Goal: Information Seeking & Learning: Compare options

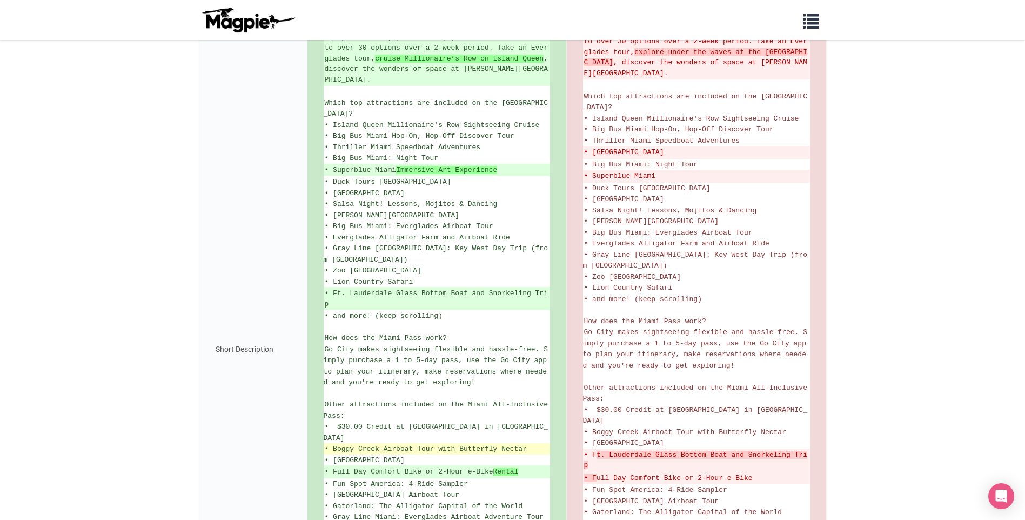
scroll to position [216, 0]
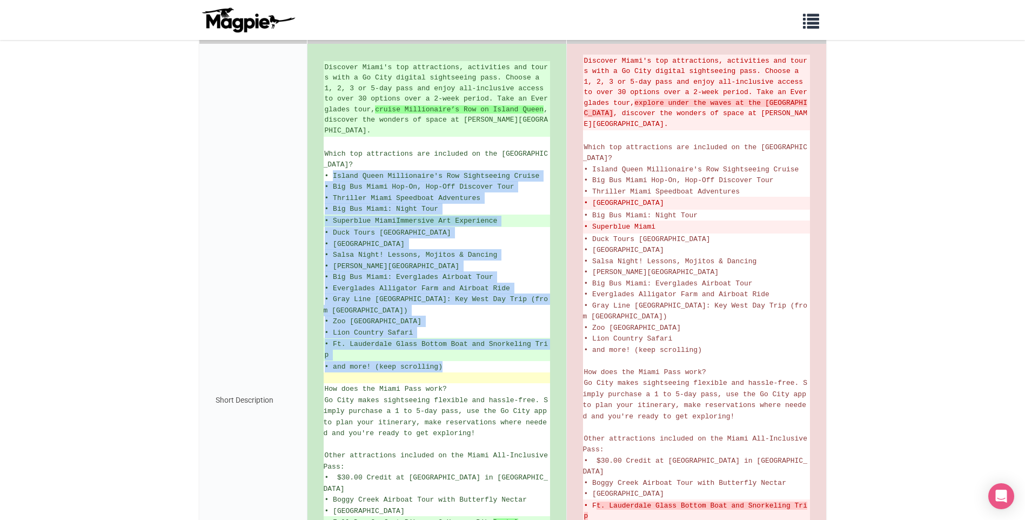
drag, startPoint x: 333, startPoint y: 164, endPoint x: 469, endPoint y: 353, distance: 232.8
click at [469, 353] on ul "Discover Miami's top attractions, activities and tours with a Go City digital s…" at bounding box center [437, 400] width 226 height 679
drag, startPoint x: 469, startPoint y: 353, endPoint x: 402, endPoint y: 274, distance: 103.6
copy ul "Island Queen Millionaire's Row Sightseeing Cruise • Big Bus Miami Hop-On, Hop-O…"
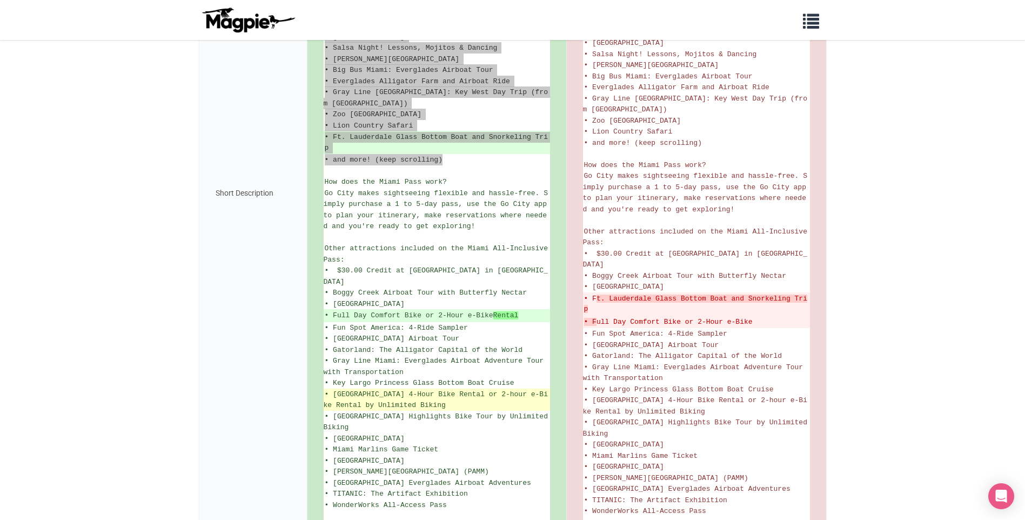
scroll to position [432, 0]
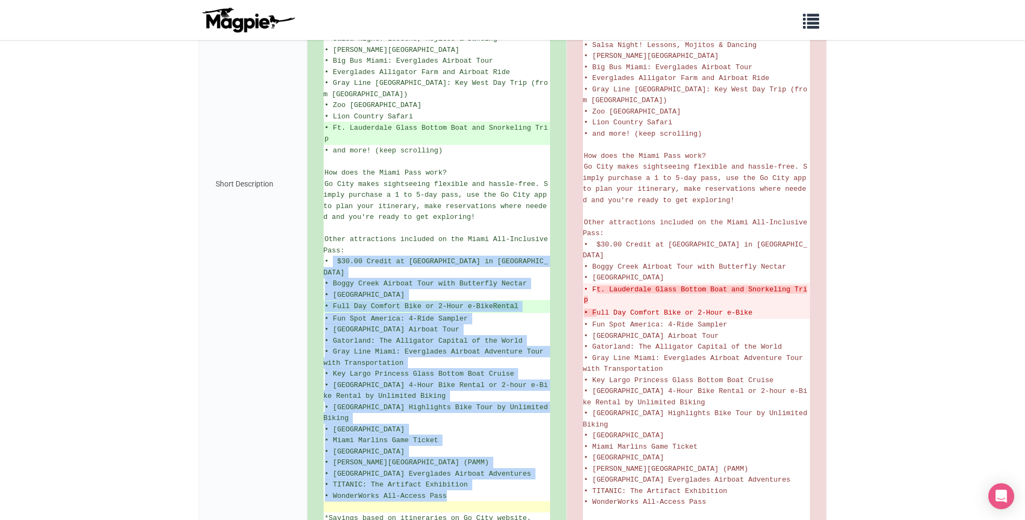
drag, startPoint x: 333, startPoint y: 238, endPoint x: 482, endPoint y: 492, distance: 295.0
click at [482, 492] on ul "Discover Miami's top attractions, activities and tours with a Go City digital s…" at bounding box center [437, 184] width 226 height 679
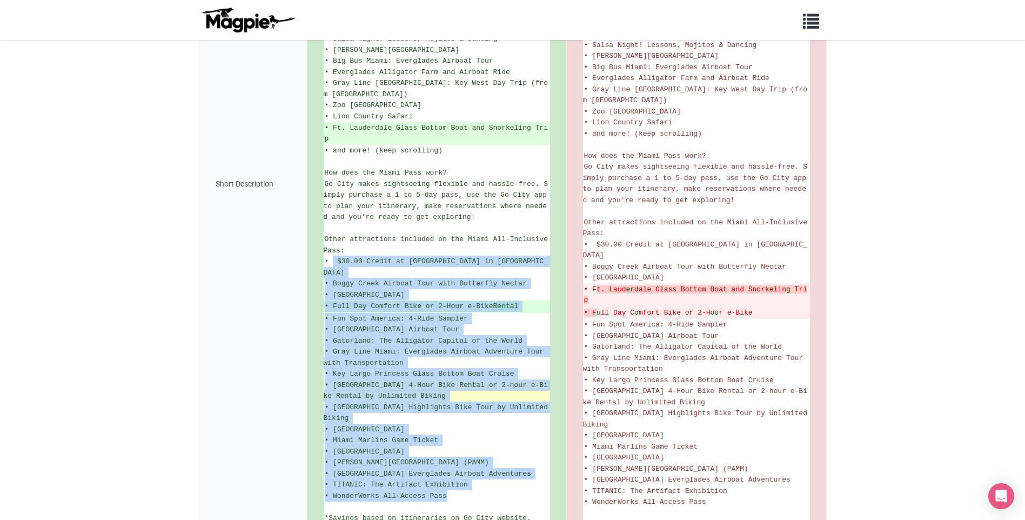
copy ul "$30.00 Credit at Cubaocho Museum & Performing Arts Center in Little Havana • Bo…"
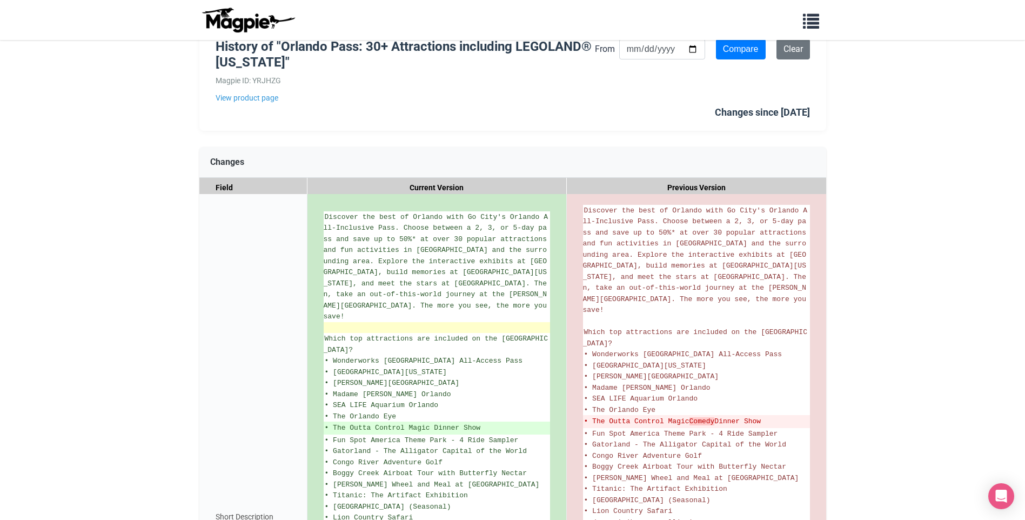
scroll to position [108, 0]
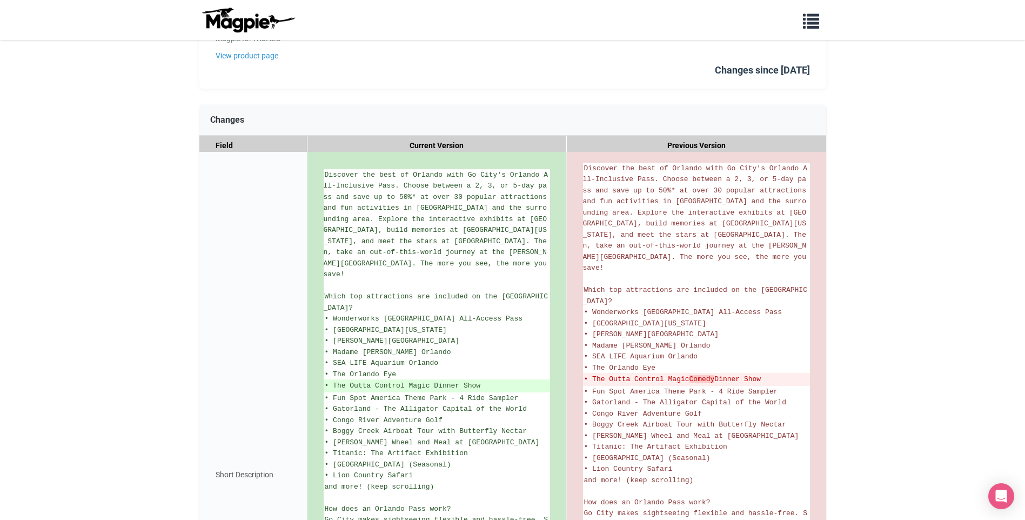
drag, startPoint x: 360, startPoint y: 273, endPoint x: 322, endPoint y: 176, distance: 105.3
click at [322, 176] on div "Discover the best of Orlando with Go City's Orlando All-Inclusive Pass. Choose …" at bounding box center [436, 474] width 259 height 645
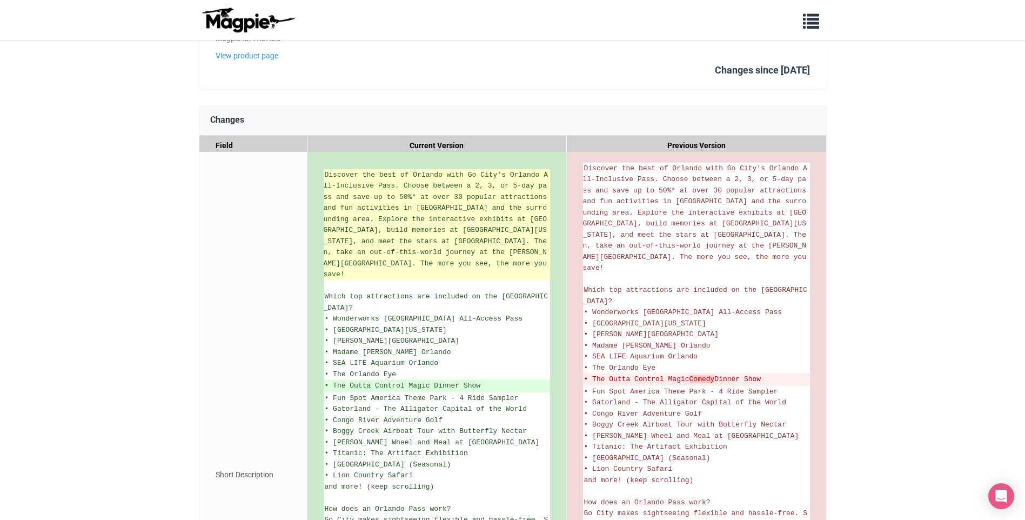
drag, startPoint x: 432, startPoint y: 192, endPoint x: 339, endPoint y: 277, distance: 126.2
click at [339, 277] on span "Discover the best of Orlando with Go City's Orlando All-Inclusive Pass. Choose …" at bounding box center [438, 225] width 228 height 108
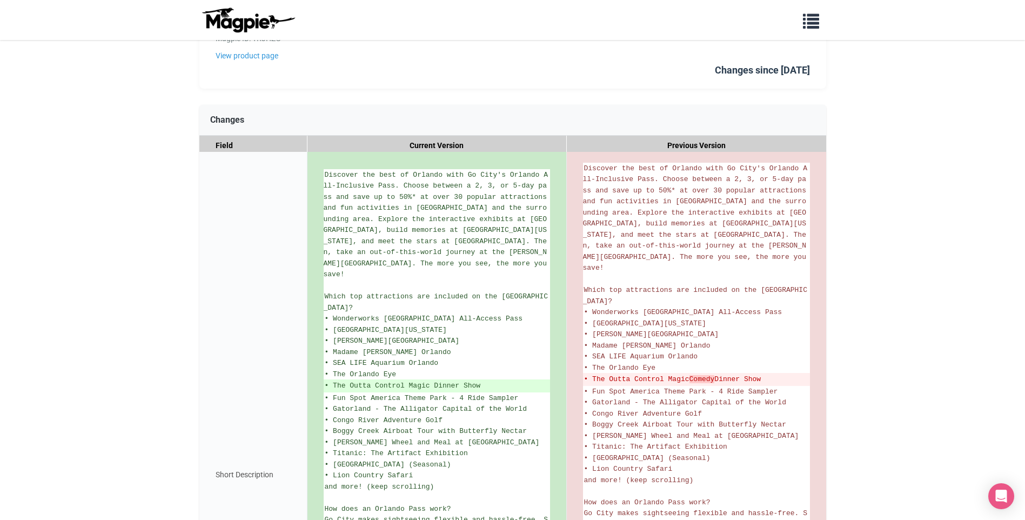
drag, startPoint x: 354, startPoint y: 275, endPoint x: 316, endPoint y: 201, distance: 83.1
click at [316, 201] on div "Discover the best of Orlando with Go City's Orlando All-Inclusive Pass. Choose …" at bounding box center [436, 474] width 259 height 645
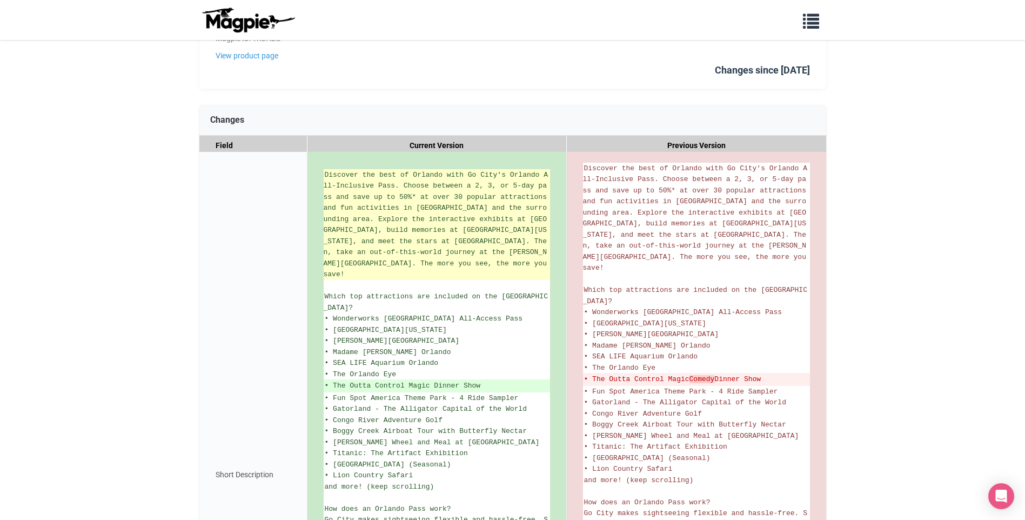
drag, startPoint x: 316, startPoint y: 201, endPoint x: 459, endPoint y: 206, distance: 143.3
copy span "Discover the best of Orlando with Go City's Orlando All-Inclusive Pass. Choose …"
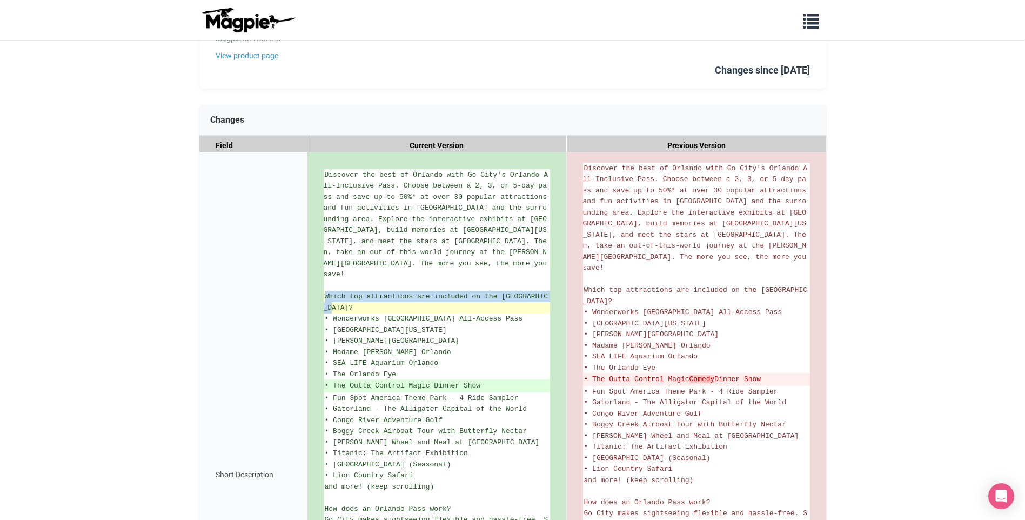
drag, startPoint x: 340, startPoint y: 310, endPoint x: 330, endPoint y: 308, distance: 10.5
click at [330, 308] on li "Which top attractions are included on the Orlando Pass?" at bounding box center [437, 302] width 226 height 22
drag, startPoint x: 330, startPoint y: 308, endPoint x: 330, endPoint y: 296, distance: 11.9
copy span "Which top attractions are included on the Orlando Pass?"
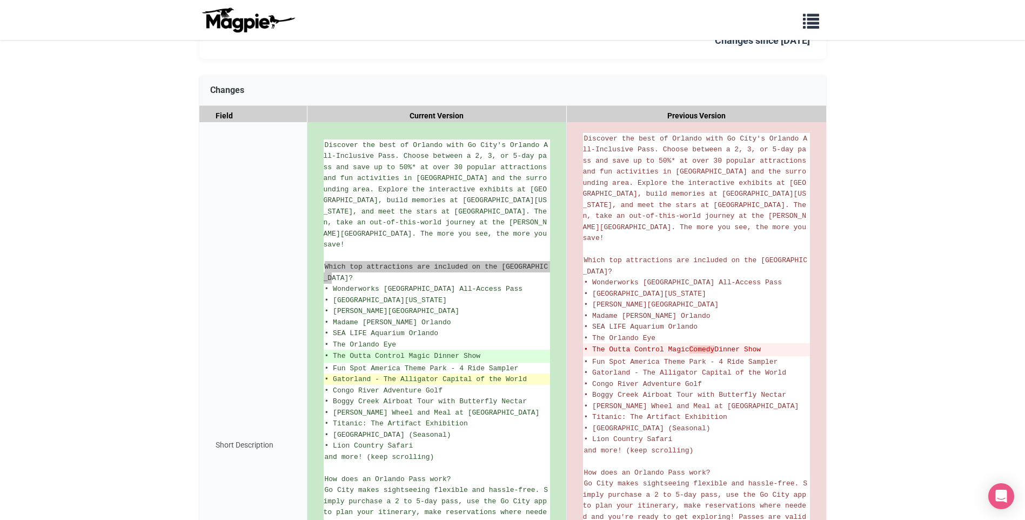
scroll to position [162, 0]
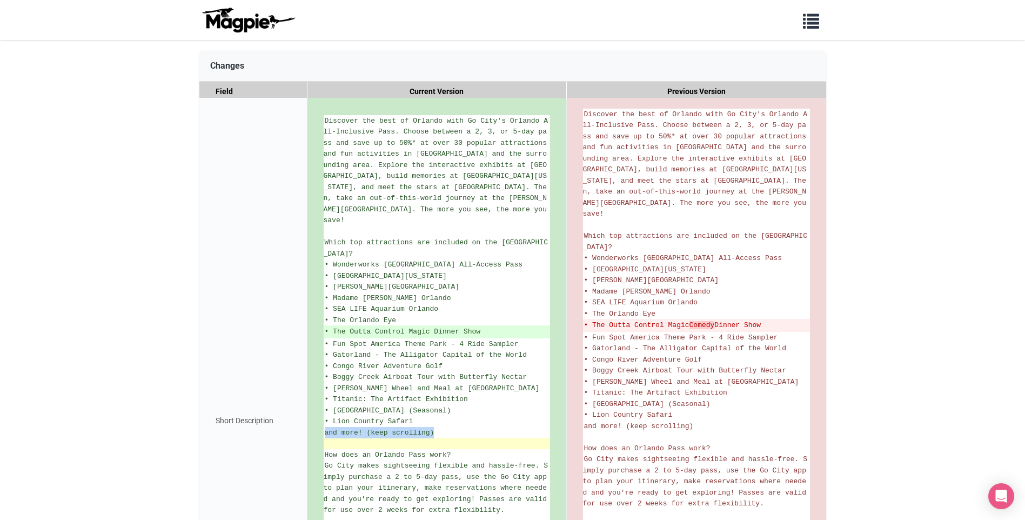
drag, startPoint x: 439, startPoint y: 435, endPoint x: 446, endPoint y: 442, distance: 10.3
click at [446, 442] on ul "Discover the best of Orlando with Go City's Orlando All-Inclusive Pass. Choose …" at bounding box center [437, 420] width 226 height 611
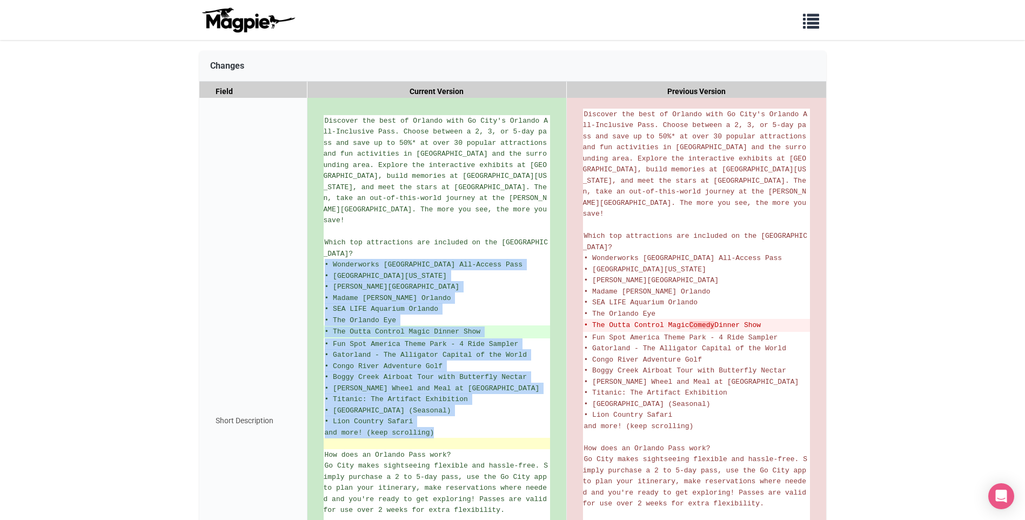
drag, startPoint x: 325, startPoint y: 264, endPoint x: 450, endPoint y: 440, distance: 216.2
click at [450, 440] on ul "Discover the best of Orlando with Go City's Orlando All-Inclusive Pass. Choose …" at bounding box center [437, 420] width 226 height 611
drag, startPoint x: 450, startPoint y: 440, endPoint x: 398, endPoint y: 351, distance: 103.4
copy ul "• Wonderworks Orlando All-Access Pass • LEGOLAND® Florida Resort • Kennedy Spac…"
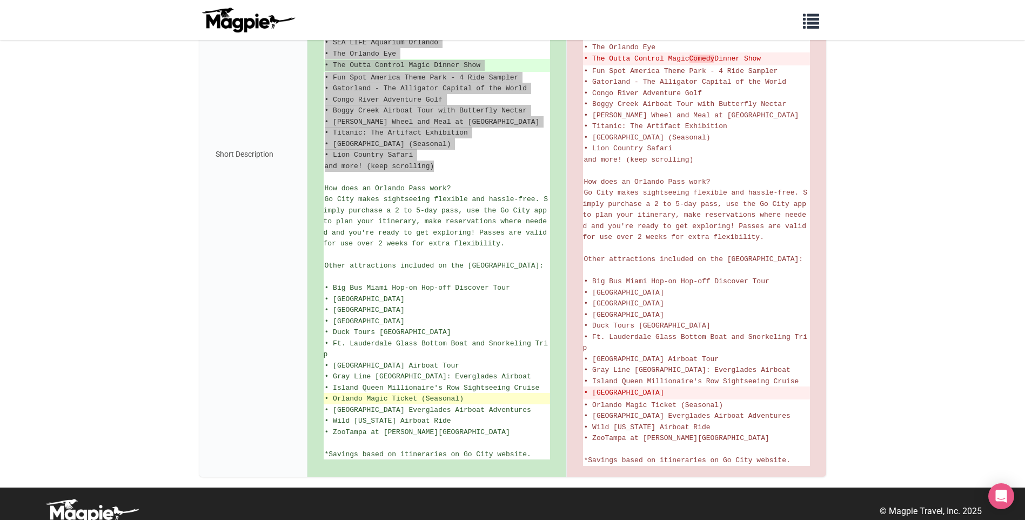
scroll to position [432, 0]
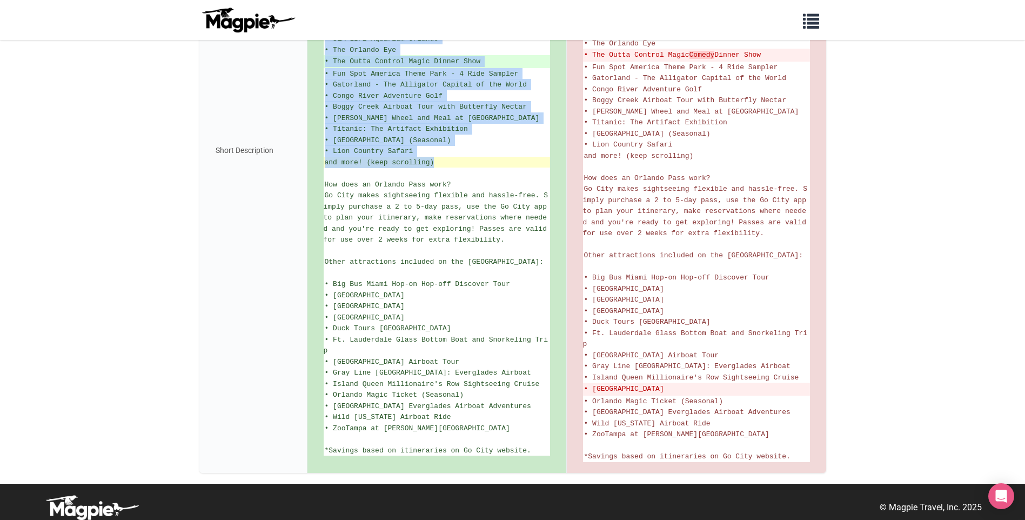
click at [483, 167] on li "and more! (keep scrolling)" at bounding box center [437, 162] width 226 height 11
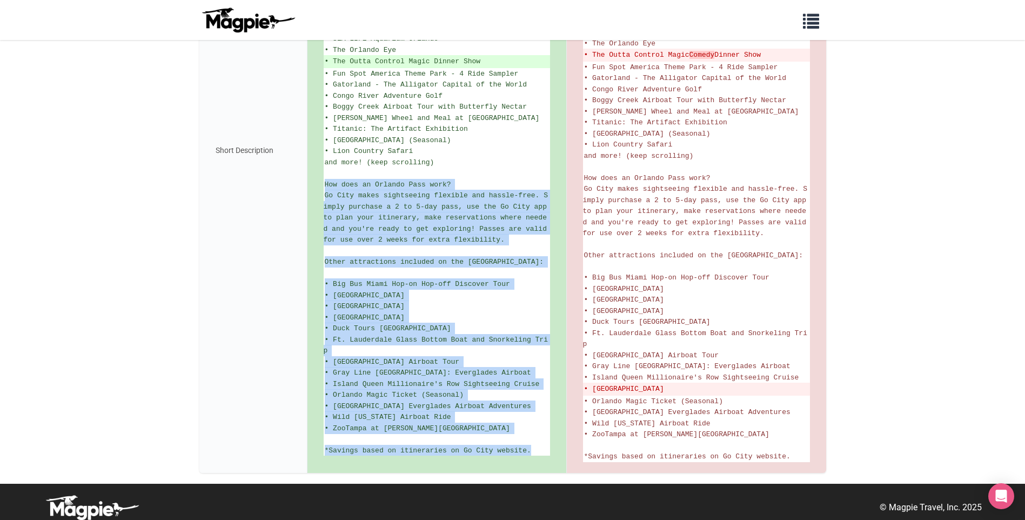
drag, startPoint x: 326, startPoint y: 185, endPoint x: 540, endPoint y: 469, distance: 355.7
click at [540, 469] on div "Discover the best of Orlando with Go City's Orlando All-Inclusive Pass. Choose …" at bounding box center [436, 150] width 259 height 645
copy ul "How does an Orlando Pass work? Go City makes sightseeing flexible and hassle-fr…"
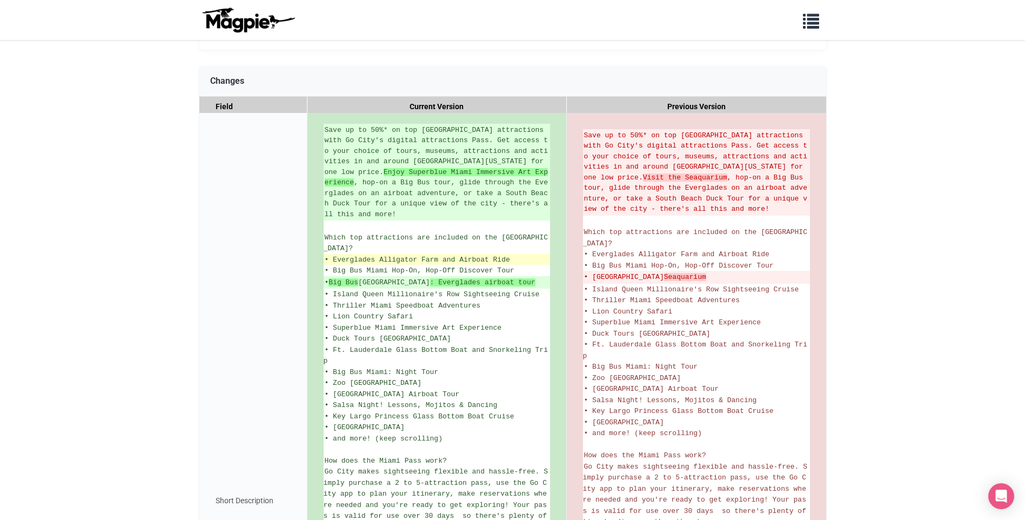
scroll to position [162, 0]
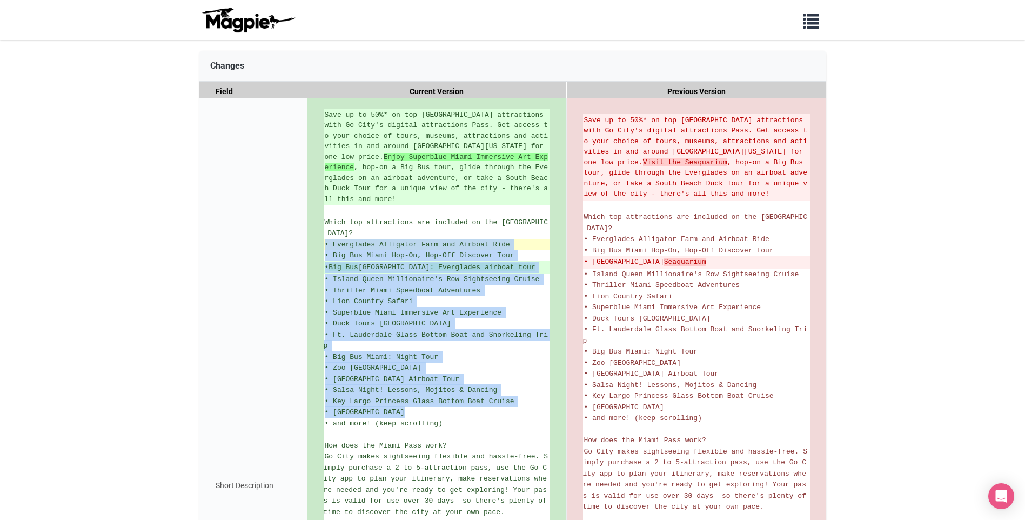
drag, startPoint x: 448, startPoint y: 404, endPoint x: 323, endPoint y: 225, distance: 218.1
click at [324, 225] on ul "Save up to 50%* on top Miami attractions with Go City's digital attractions Pas…" at bounding box center [437, 486] width 226 height 754
drag, startPoint x: 323, startPoint y: 225, endPoint x: 337, endPoint y: 229, distance: 14.4
copy ul "• Everglades Alligator Farm and Airboat Ride • Big Bus Miami Hop-On, Hop-Off Di…"
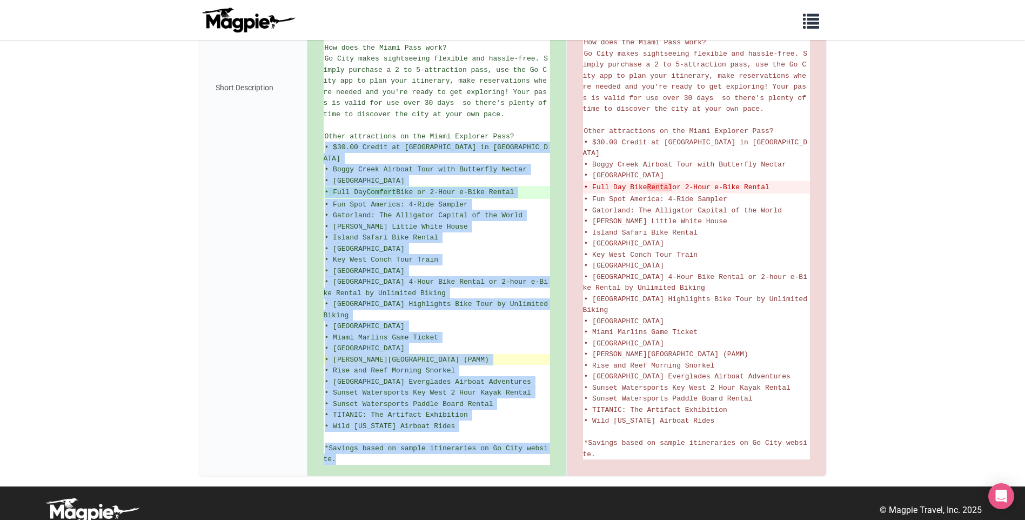
scroll to position [561, 0]
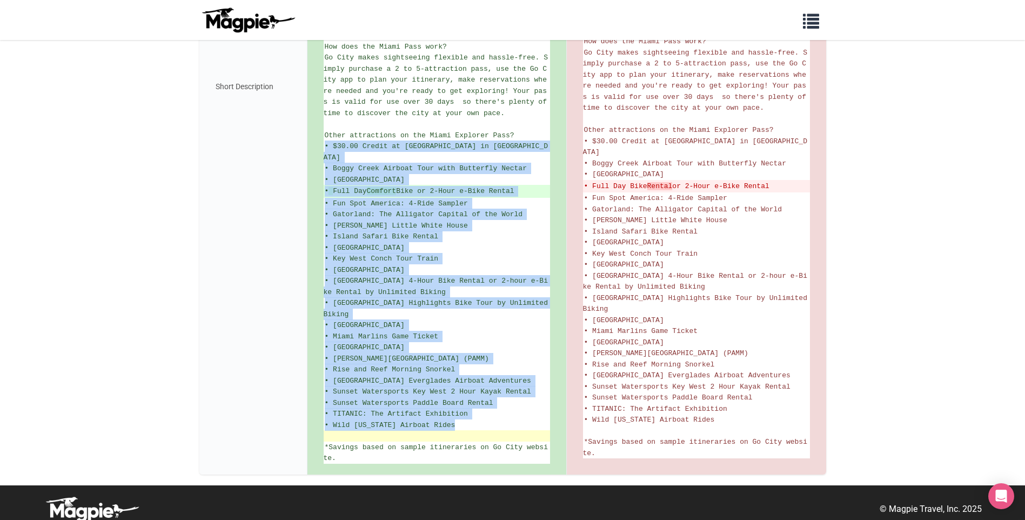
drag, startPoint x: 325, startPoint y: 252, endPoint x: 497, endPoint y: 420, distance: 240.8
click at [497, 420] on ul "Save up to 50%* on top Miami attractions with Go City's digital attractions Pas…" at bounding box center [437, 87] width 226 height 754
copy ul "• $30.00 Credit at Cubaocho Museum & Performing Arts Center in Little Havana • …"
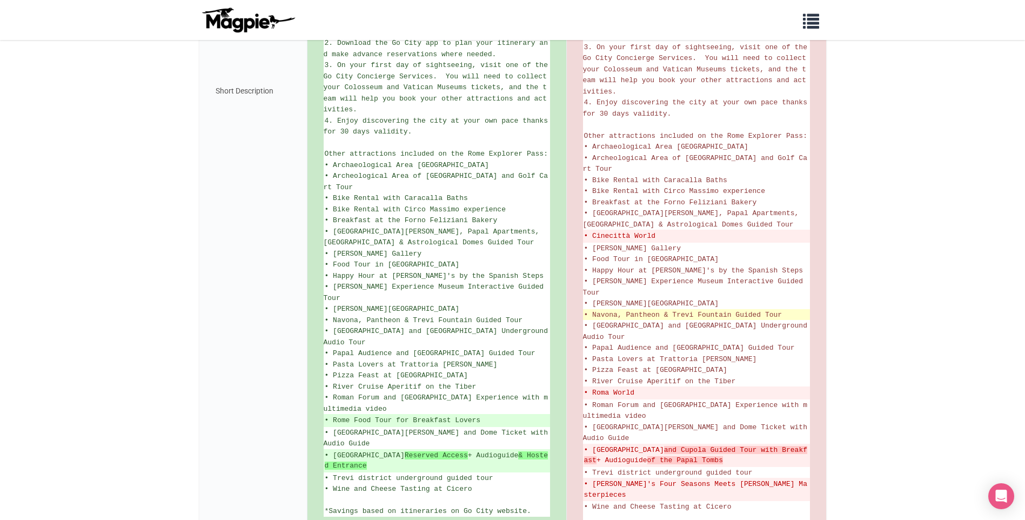
scroll to position [648, 0]
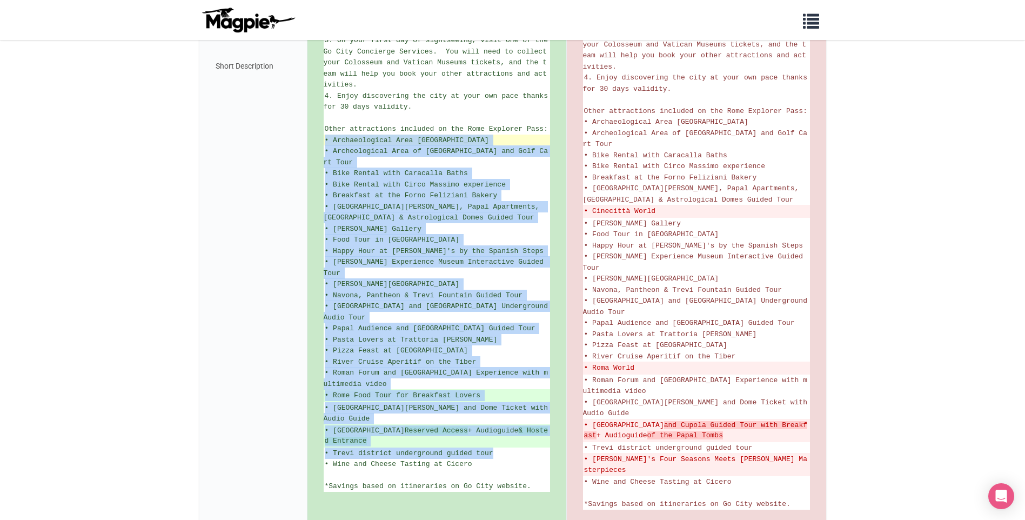
drag, startPoint x: 483, startPoint y: 439, endPoint x: 329, endPoint y: 119, distance: 354.6
click at [329, 119] on ul "Save up to 50%* on top Rome attractions with Go City's Explorer Pass. Choose fr…" at bounding box center [437, 66] width 226 height 852
drag, startPoint x: 329, startPoint y: 119, endPoint x: 343, endPoint y: 137, distance: 21.9
copy ul "• Archaeological Area Largo Argentina • Archeological Area of Ostia and Golf Ca…"
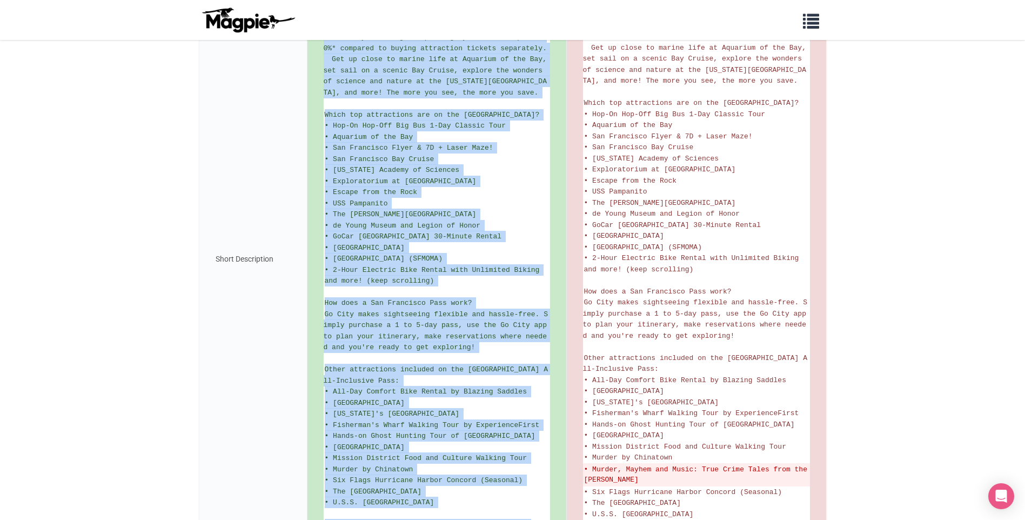
scroll to position [345, 0]
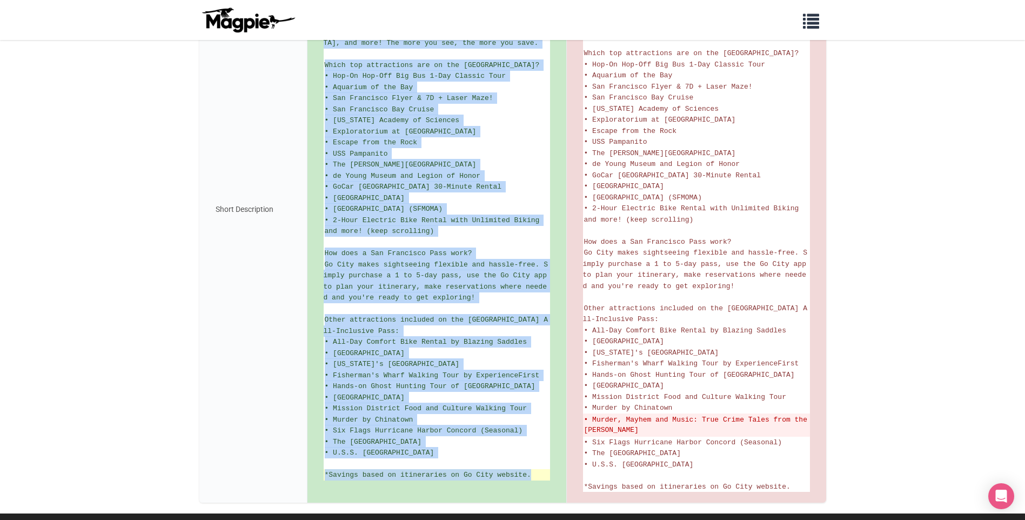
drag, startPoint x: 325, startPoint y: 288, endPoint x: 530, endPoint y: 477, distance: 278.4
click at [530, 477] on ul "Explore San Francisco and the Bay area attractions with one easy to use attract…" at bounding box center [437, 208] width 226 height 543
copy ul "Explore San Francisco and the Bay area attractions with one easy to use attract…"
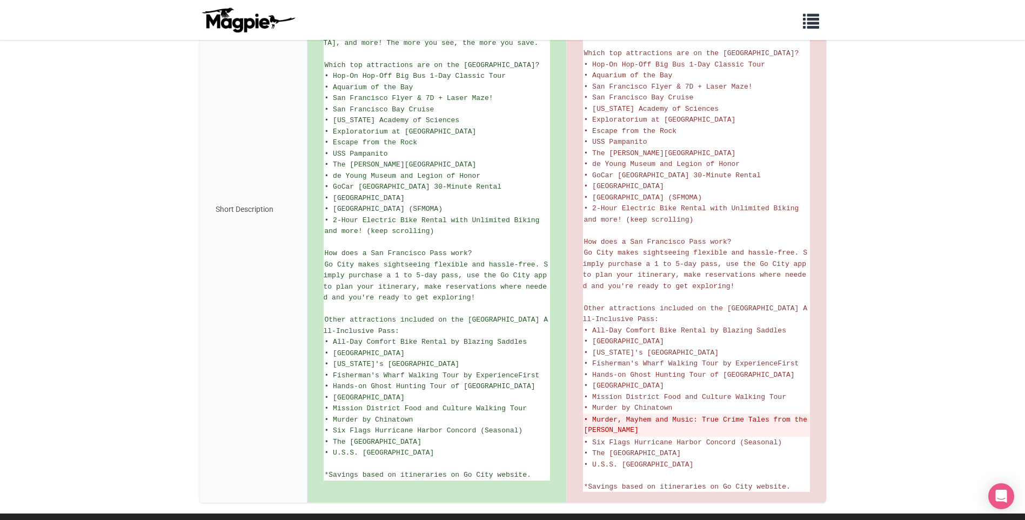
drag, startPoint x: 0, startPoint y: 285, endPoint x: -16, endPoint y: 268, distance: 22.9
click at [0, 268] on html "Problems we solve Products Content Management and Distribution Magpie for Resel…" at bounding box center [512, 107] width 1025 height 904
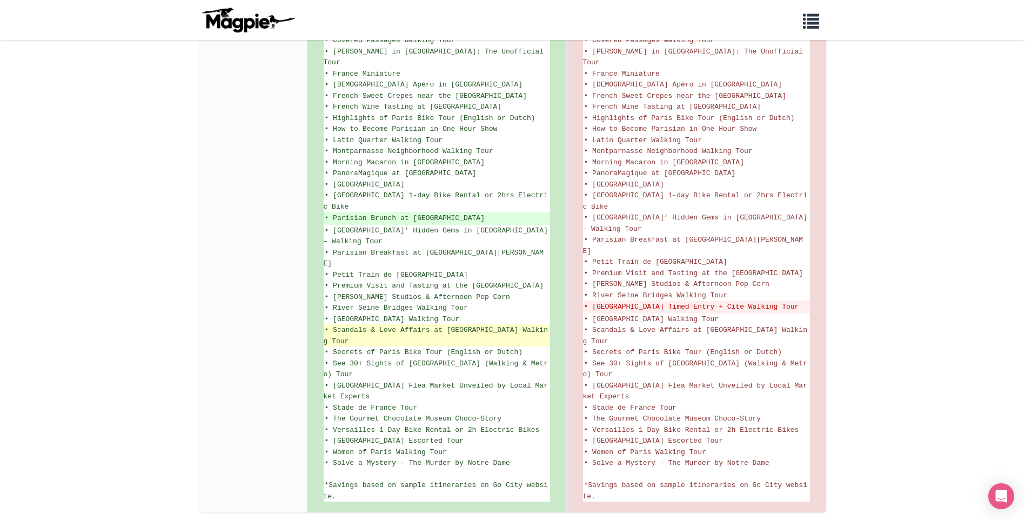
scroll to position [772, 0]
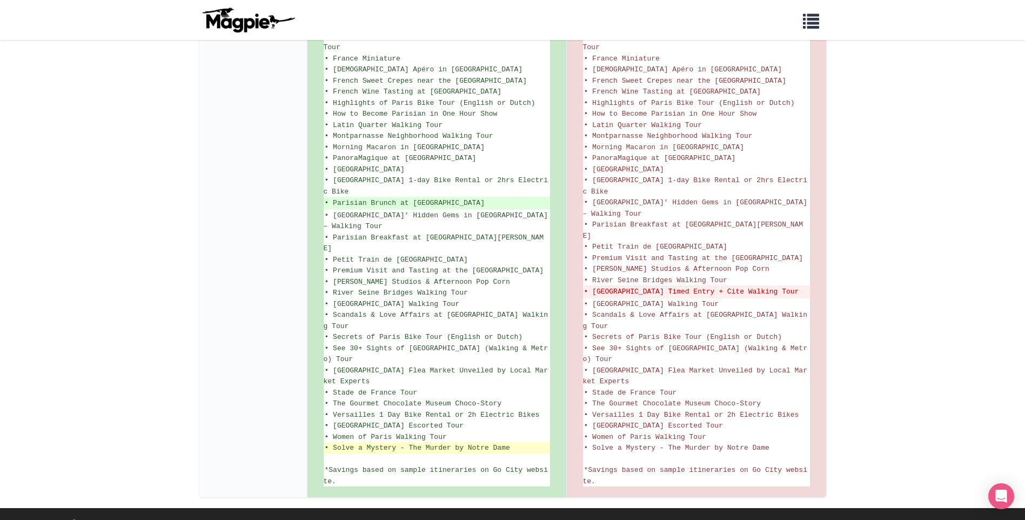
drag, startPoint x: 515, startPoint y: 409, endPoint x: 520, endPoint y: 413, distance: 6.6
click at [520, 442] on li "• Solve a Mystery - The Murder by Notre Dame" at bounding box center [437, 447] width 226 height 11
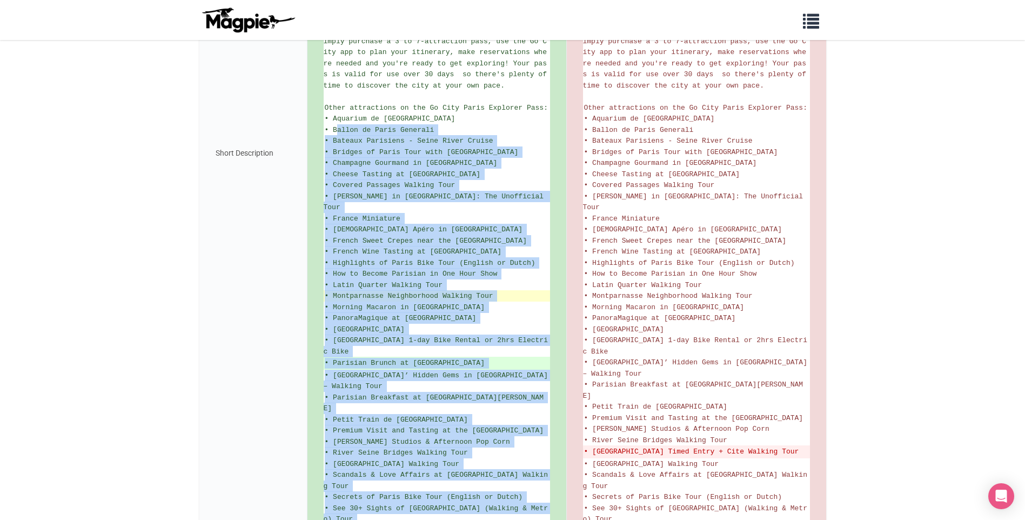
scroll to position [610, 0]
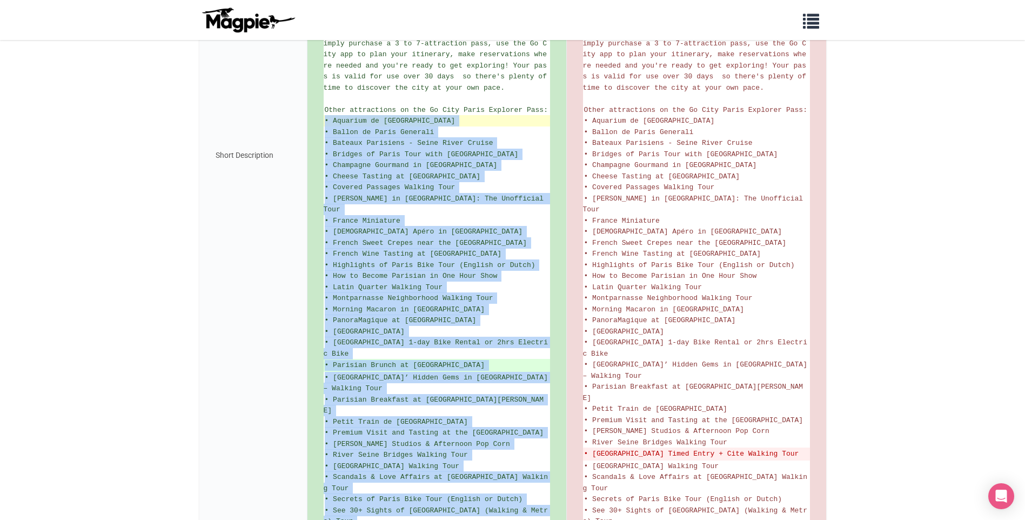
drag, startPoint x: 330, startPoint y: 418, endPoint x: 330, endPoint y: 122, distance: 296.7
click at [330, 122] on ul "Exploring Paris has never been easier! For one low pre-paid price, your Paris E…" at bounding box center [437, 155] width 226 height 988
drag, startPoint x: 330, startPoint y: 122, endPoint x: 339, endPoint y: 129, distance: 11.6
copy ul "• Aquarium de Paris • Ballon de Paris Generali • Bateaux Parisiens - Seine Rive…"
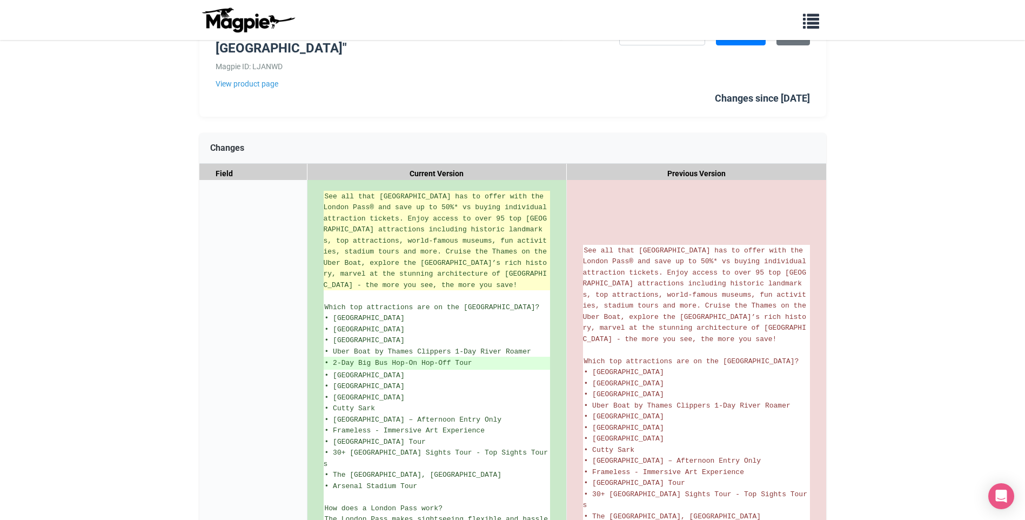
scroll to position [108, 0]
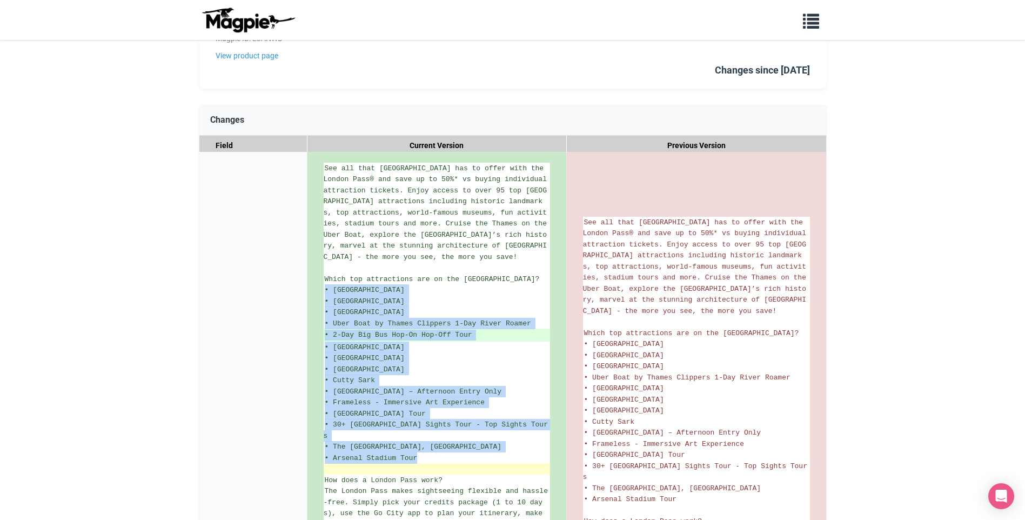
drag, startPoint x: 325, startPoint y: 289, endPoint x: 469, endPoint y: 454, distance: 218.7
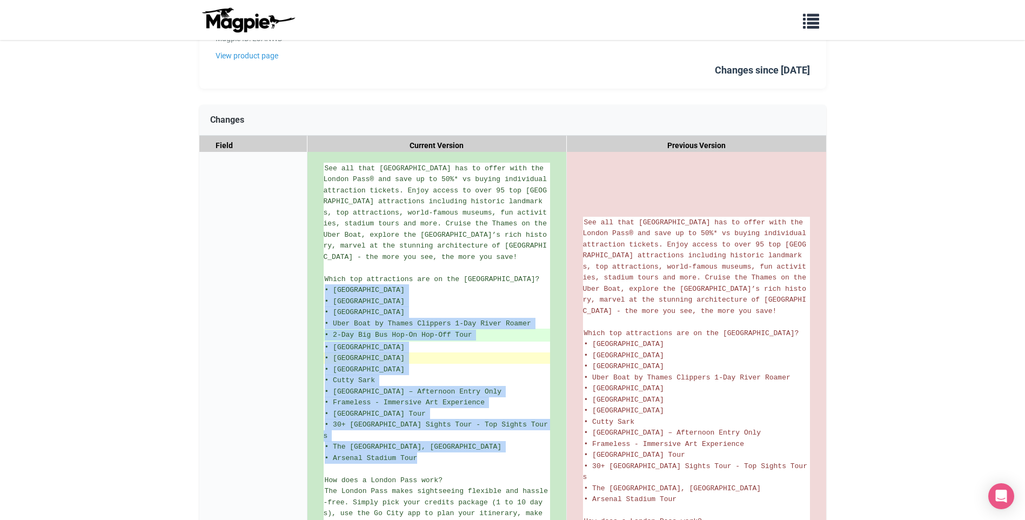
copy ul "• [GEOGRAPHIC_DATA] • [GEOGRAPHIC_DATA] • [GEOGRAPHIC_DATA] • Uber Boat by Tham…"
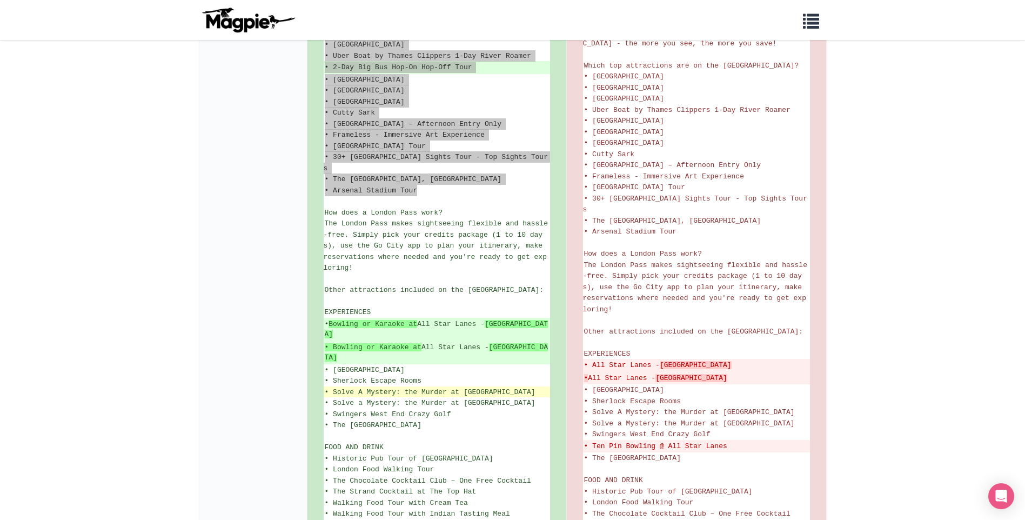
scroll to position [378, 0]
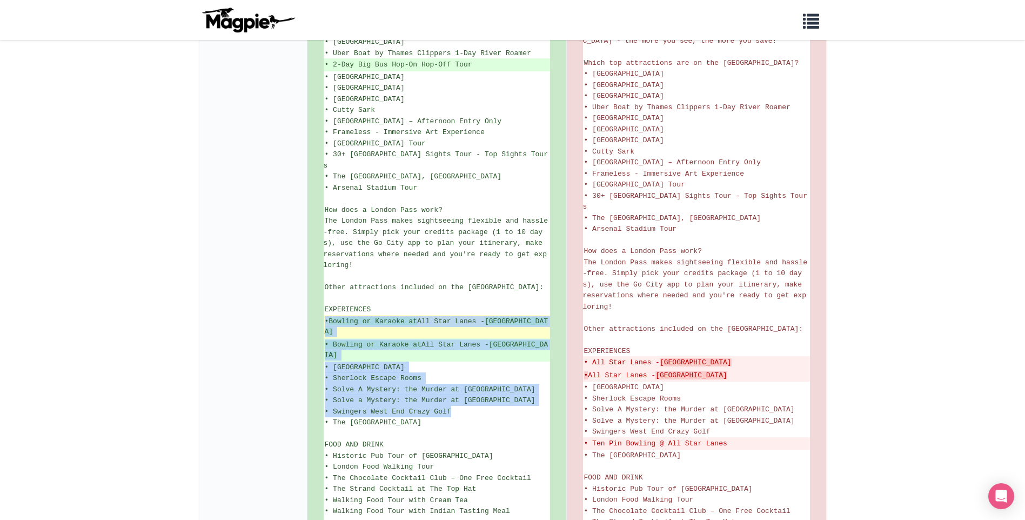
drag, startPoint x: 404, startPoint y: 390, endPoint x: 326, endPoint y: 309, distance: 112.4
drag, startPoint x: 326, startPoint y: 309, endPoint x: 338, endPoint y: 310, distance: 11.5
copy ul "• Bowling or Karaoke at All Star Lanes - Brick Lane • Bowling or Karaoke at All…"
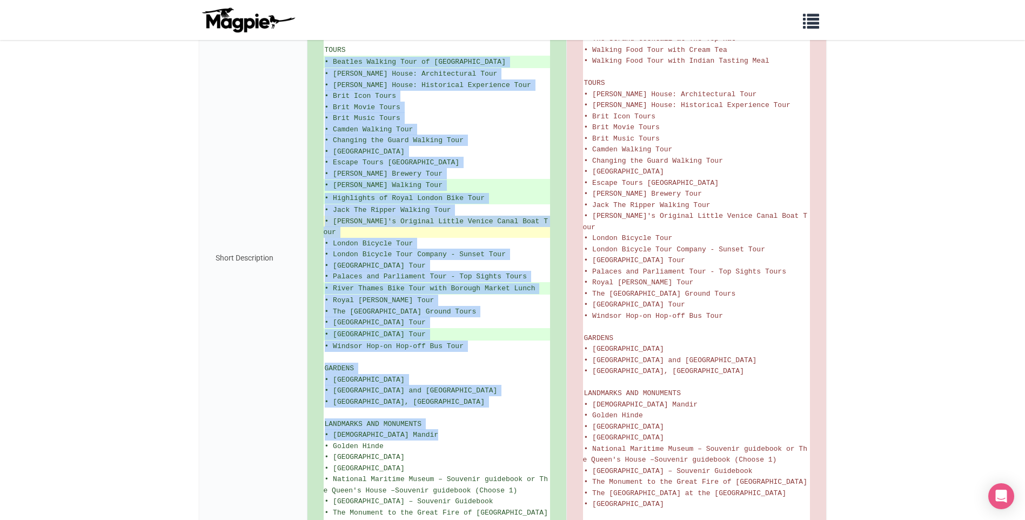
scroll to position [865, 0]
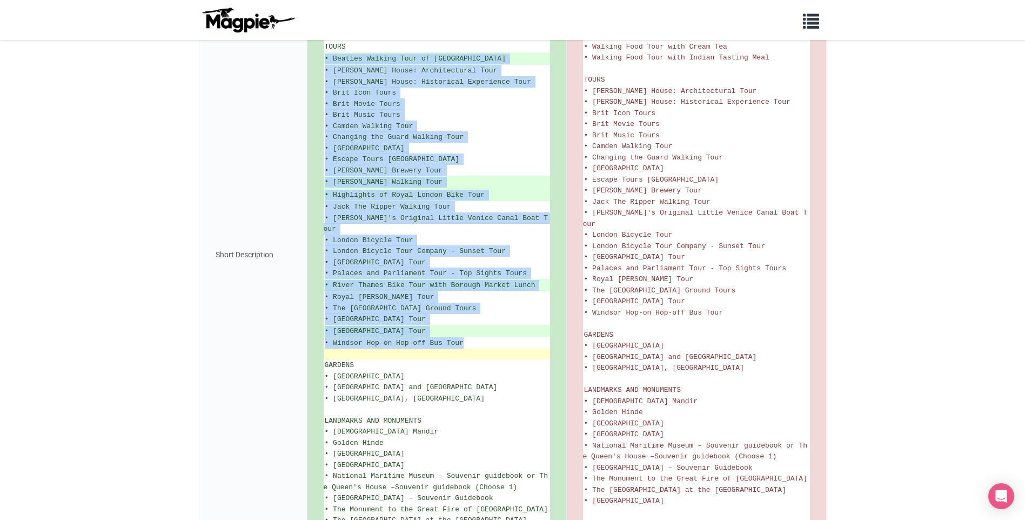
drag, startPoint x: 327, startPoint y: 242, endPoint x: 519, endPoint y: 312, distance: 204.8
click at [519, 312] on ul "See all that London has to offer with the London Pass® and save up to 50%* vs b…" at bounding box center [437, 254] width 226 height 1697
copy ul "• Beatles Walking Tour of Marylebone & Abbey Road • Benjamin Franklin House: Ar…"
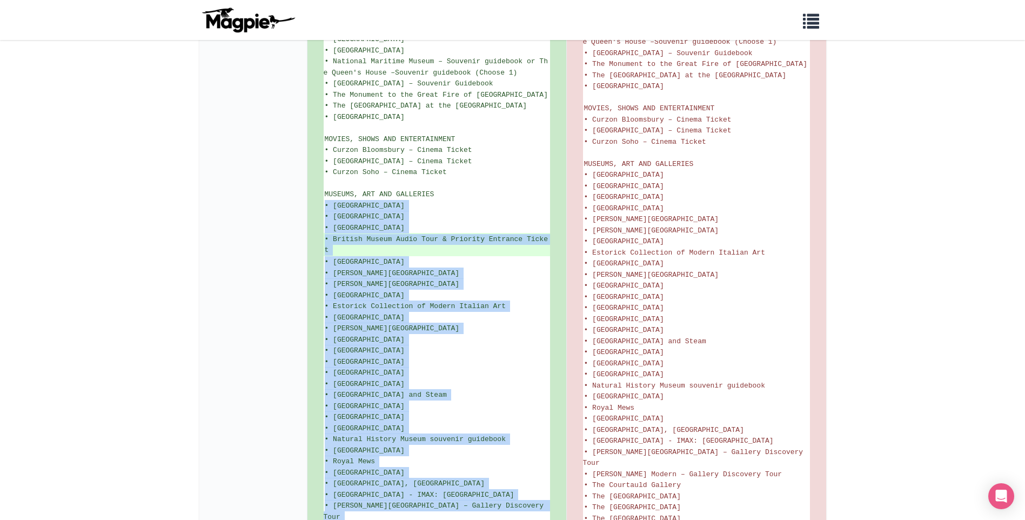
scroll to position [1472, 0]
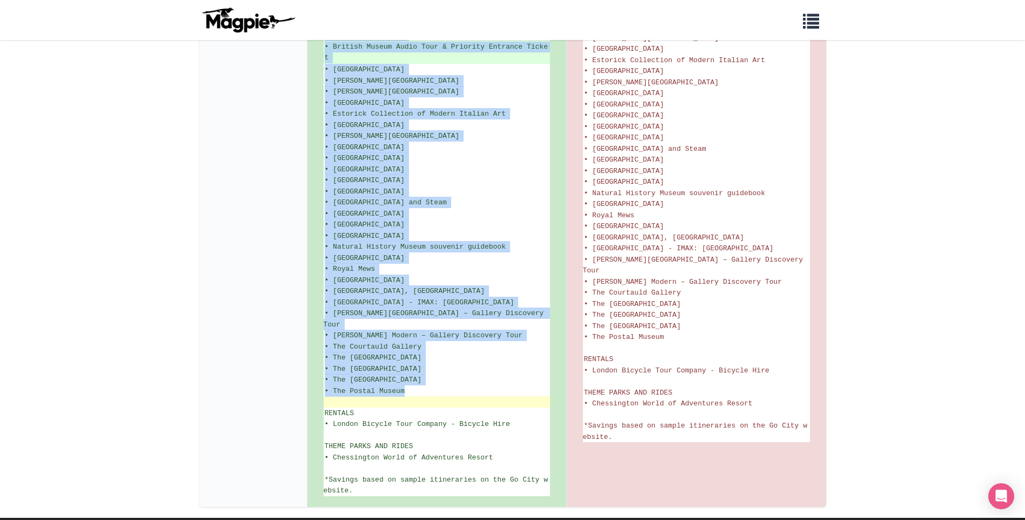
drag, startPoint x: 325, startPoint y: 371, endPoint x: 461, endPoint y: 355, distance: 137.1
copy ul "• Apsley House • Bow Street Police Museum • Brighton Museum & Art Gallery • Bri…"
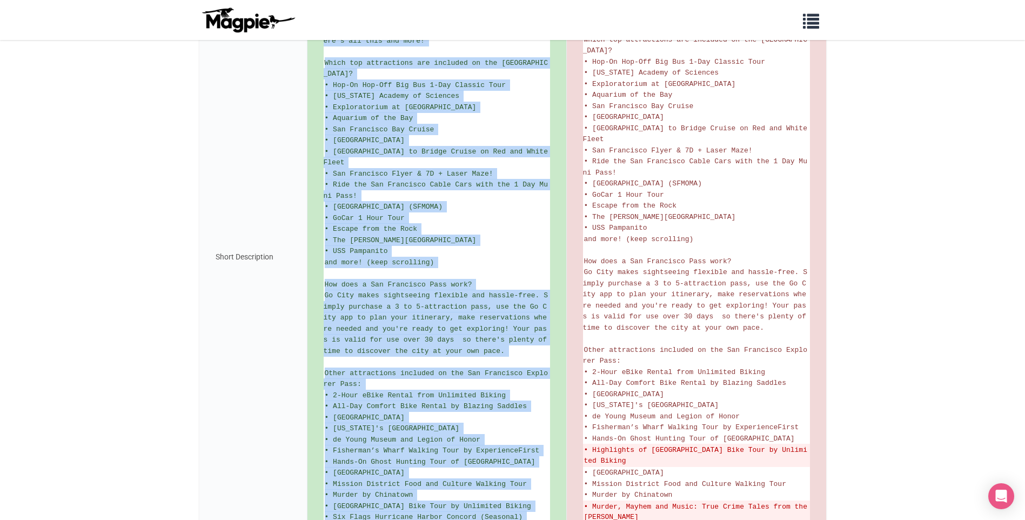
scroll to position [496, 0]
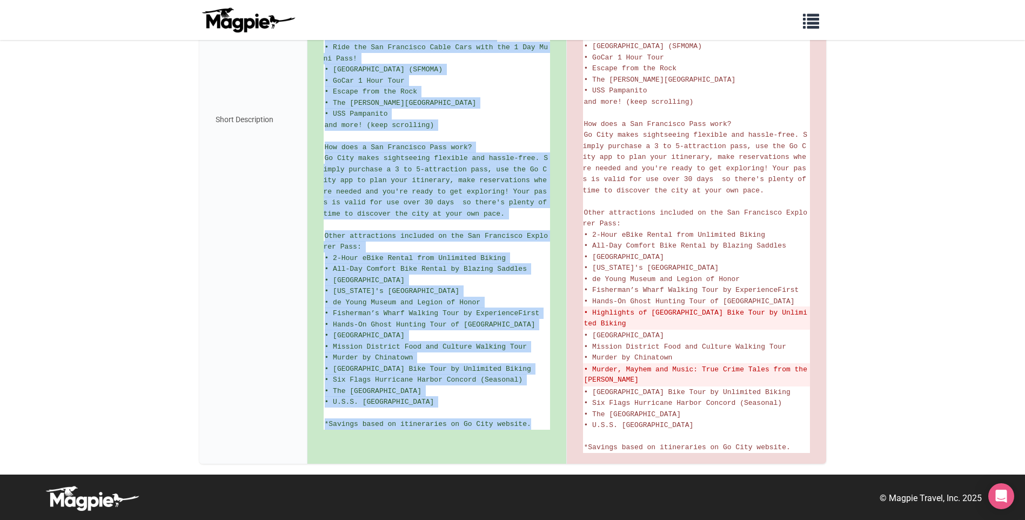
drag, startPoint x: 325, startPoint y: 128, endPoint x: 553, endPoint y: 433, distance: 381.1
click at [553, 433] on div "Explore San Francisco at your own pace with Go City's Explorer Pass. Pick your …" at bounding box center [436, 119] width 259 height 688
copy ul "Explore San Francisco at your own pace with Go City's Explorer Pass. Pick your …"
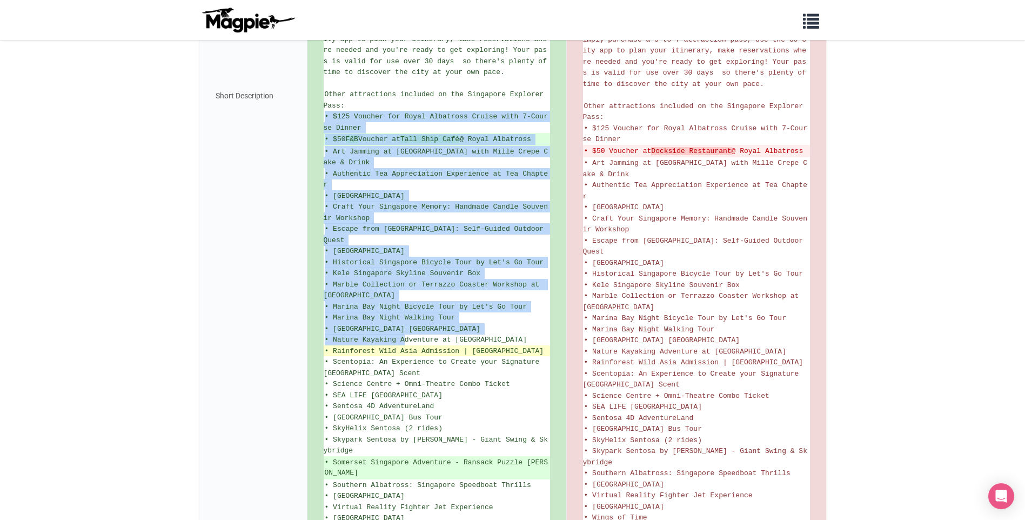
scroll to position [718, 0]
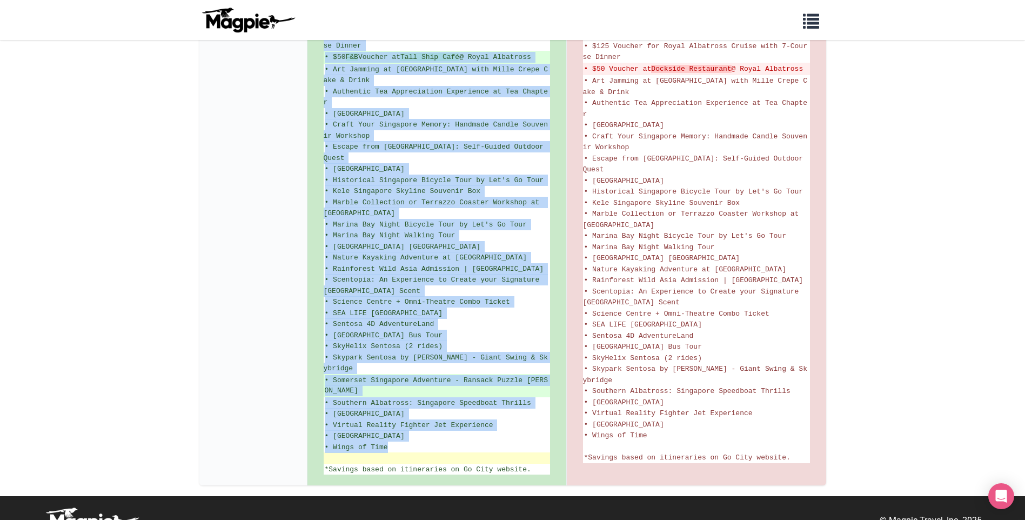
drag, startPoint x: 325, startPoint y: 121, endPoint x: 434, endPoint y: 433, distance: 330.9
click at [434, 433] on ul "Discover Singapore's top attractions and save up to 50%* on entry. Enjoy access…" at bounding box center [437, 14] width 226 height 922
drag, startPoint x: 434, startPoint y: 433, endPoint x: 365, endPoint y: 330, distance: 124.6
copy ul "• $737 Loremip dol Sitam Consectet Adipis elit 4-Seddoe Tempor • $80 I&U Labore…"
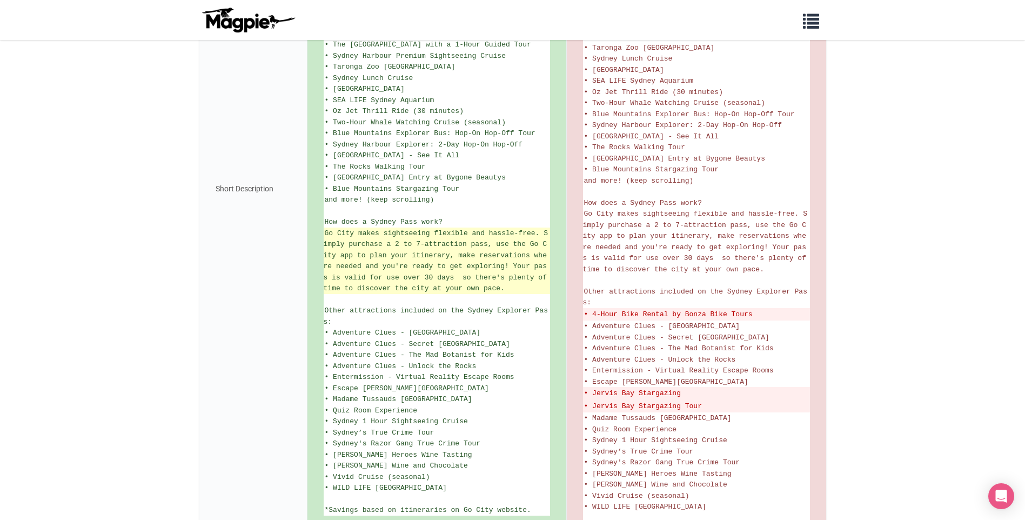
scroll to position [432, 0]
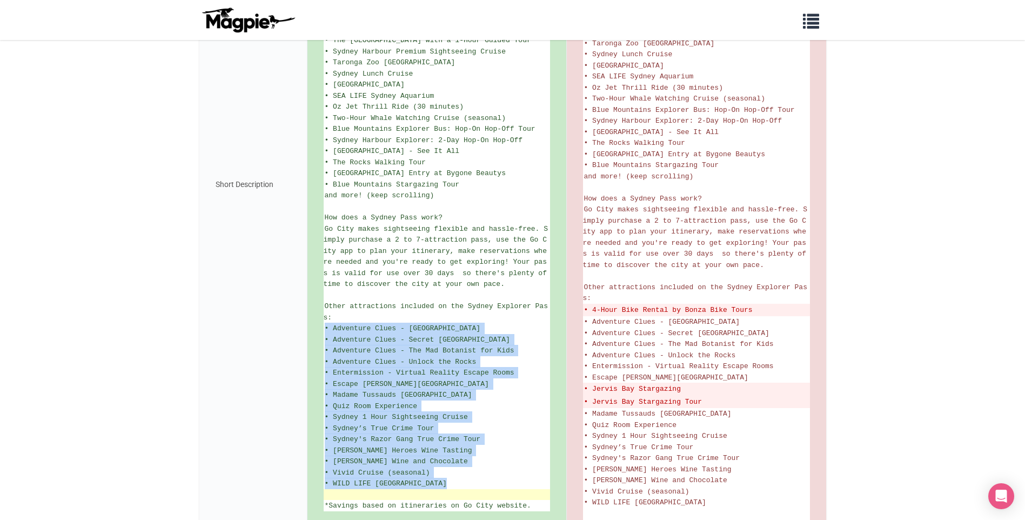
drag, startPoint x: 326, startPoint y: 328, endPoint x: 452, endPoint y: 492, distance: 206.6
click at [452, 492] on ul "Discover Sydney at your own pace - with a Go City Explorer Pass there's no need…" at bounding box center [437, 184] width 226 height 654
drag, startPoint x: 452, startPoint y: 492, endPoint x: 386, endPoint y: 394, distance: 117.7
copy ul "• Adventure Clues - Bloomin' Botanic Gardens • Adventure Clues - Secret Sydney …"
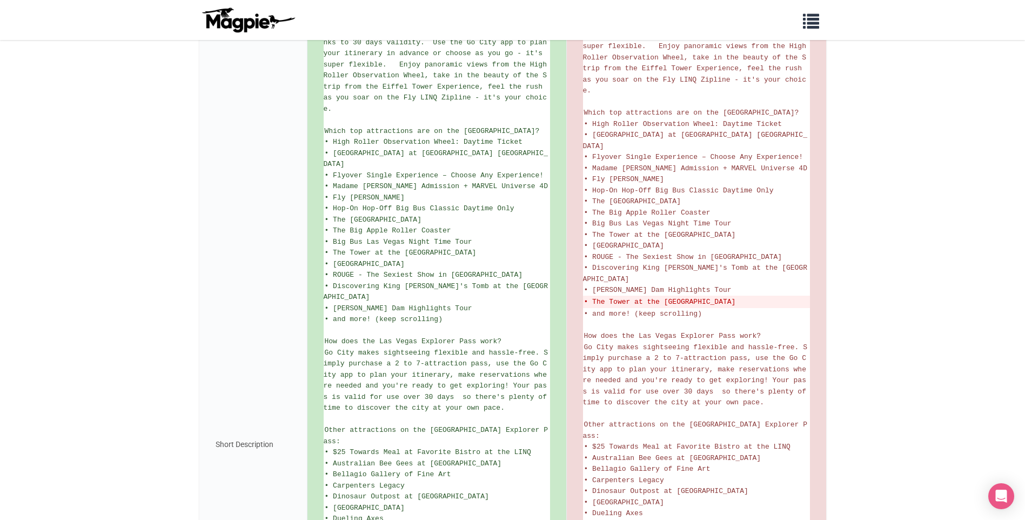
scroll to position [324, 0]
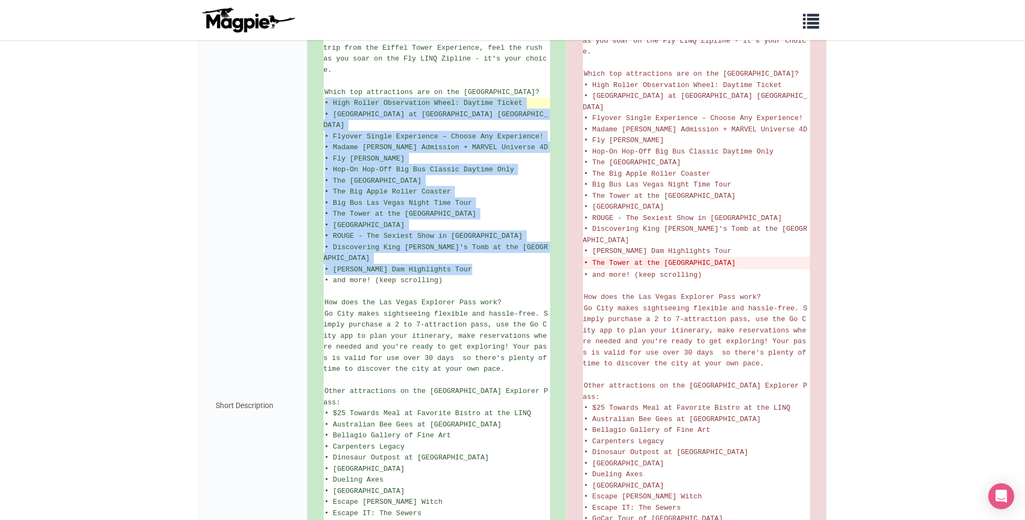
drag, startPoint x: 458, startPoint y: 239, endPoint x: 323, endPoint y: 83, distance: 206.2
click at [324, 83] on ul "Save up to 50%* on top Las Vegas attractions with a Go City Explorer Pass. Choo…" at bounding box center [437, 405] width 226 height 882
drag, startPoint x: 323, startPoint y: 83, endPoint x: 344, endPoint y: 104, distance: 29.8
copy ul "• High Roller Observation Wheel: Daytime Ticket • Eiffel Tower Experience at Pa…"
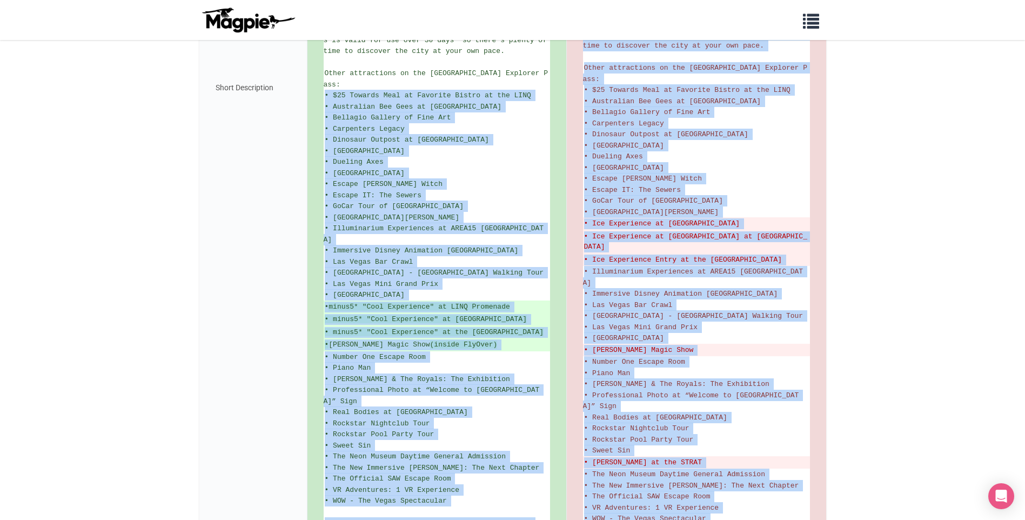
scroll to position [658, 0]
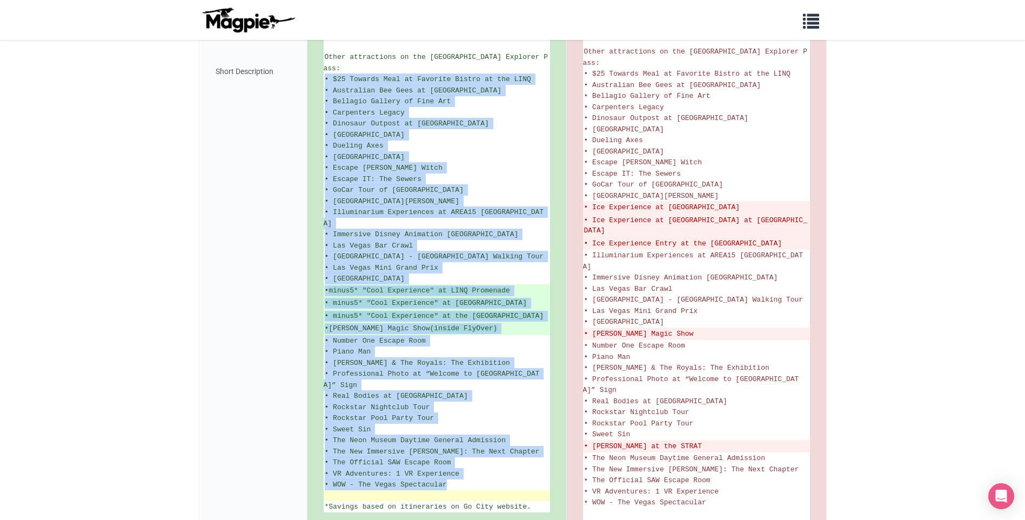
drag, startPoint x: 325, startPoint y: 250, endPoint x: 519, endPoint y: 424, distance: 260.2
click at [519, 424] on ul "Save up to 50%* on top Las Vegas attractions with a Go City Explorer Pass. Choo…" at bounding box center [437, 71] width 226 height 882
copy ul "• $25 Towards Meal at Favorite Bistro at the LINQ • Australian Bee Gees at Exca…"
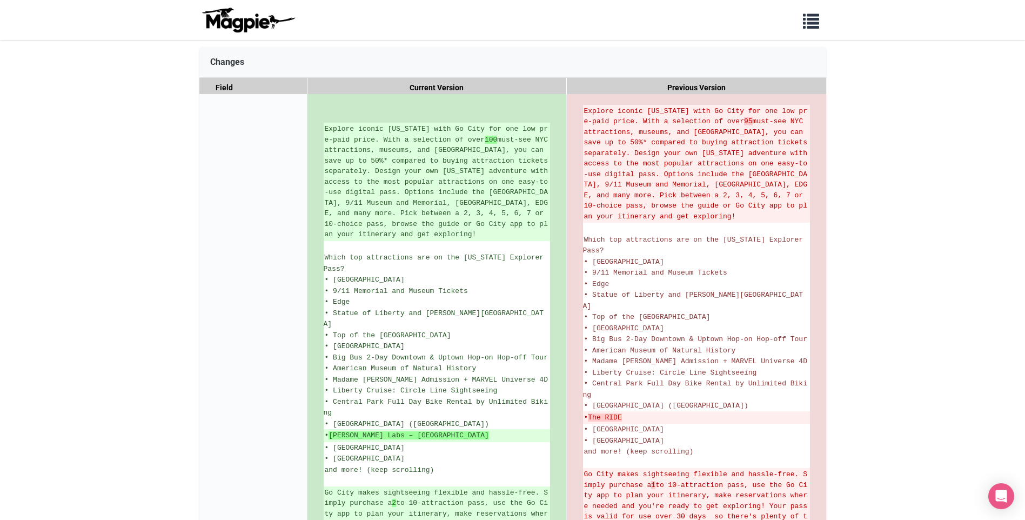
scroll to position [324, 0]
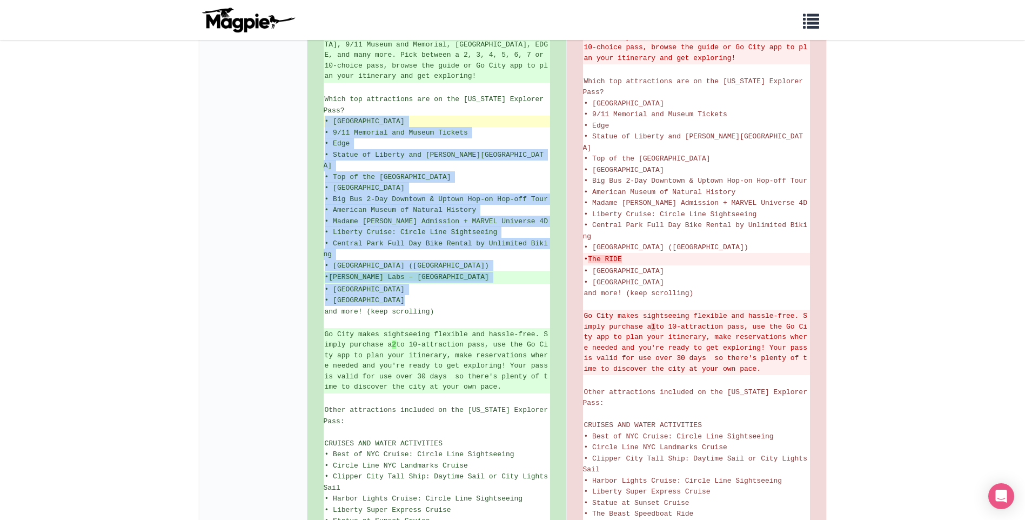
drag, startPoint x: 467, startPoint y: 302, endPoint x: 325, endPoint y: 118, distance: 232.3
drag, startPoint x: 325, startPoint y: 118, endPoint x: 334, endPoint y: 124, distance: 11.2
copy ul "• Empire State Building • 9/11 Memorial and Museum Tickets • Edge • Statue of L…"
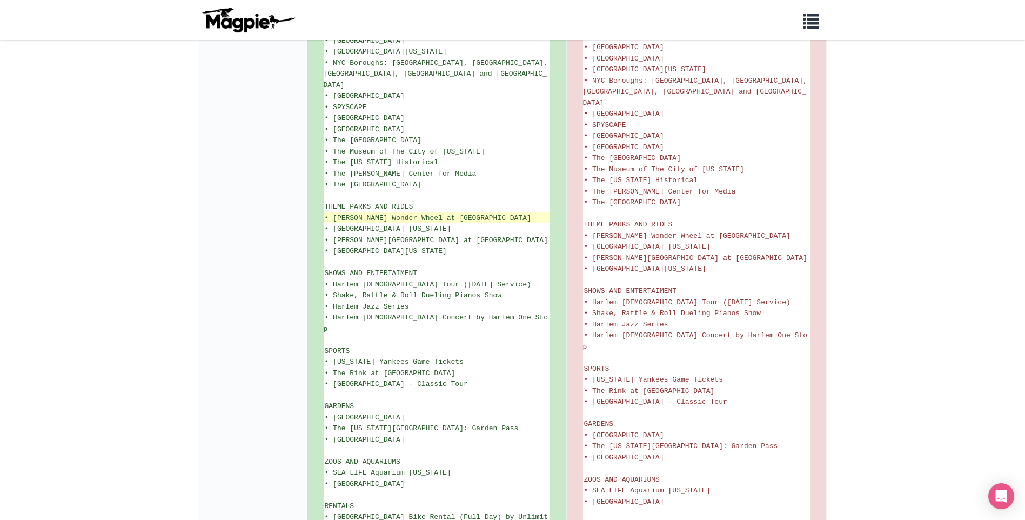
scroll to position [1405, 0]
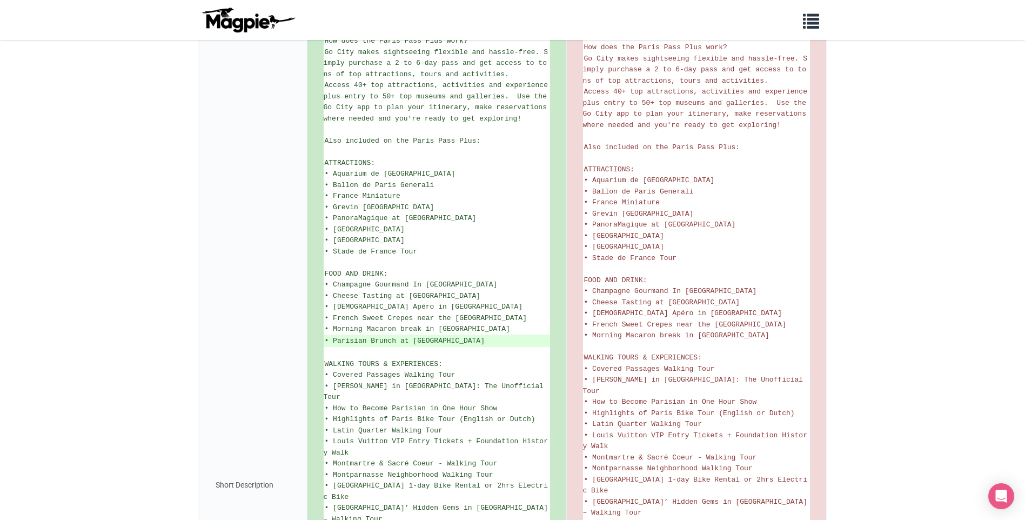
scroll to position [594, 0]
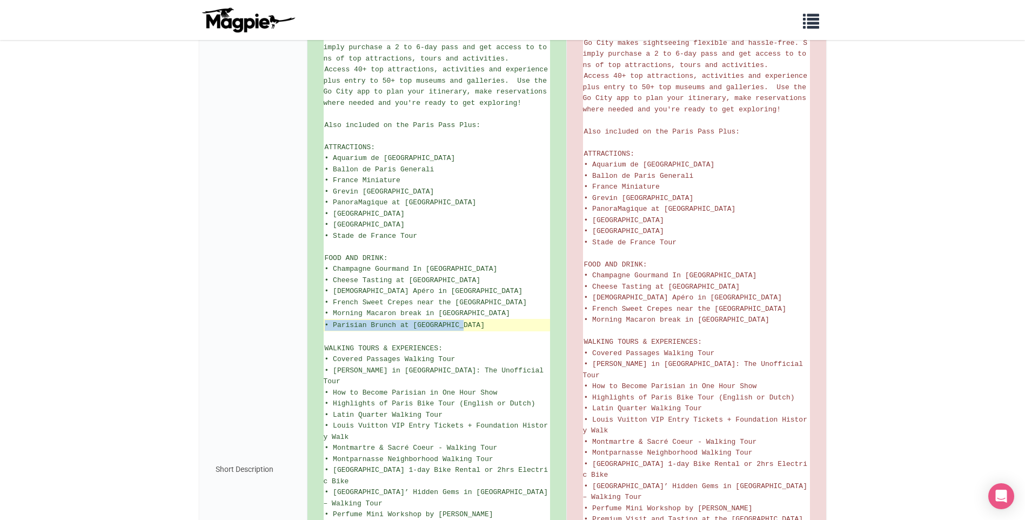
drag, startPoint x: 325, startPoint y: 300, endPoint x: 484, endPoint y: 302, distance: 158.9
click at [484, 320] on ins "• Parisian Brunch at [GEOGRAPHIC_DATA]" at bounding box center [437, 325] width 224 height 11
drag, startPoint x: 484, startPoint y: 302, endPoint x: 455, endPoint y: 299, distance: 28.7
copy ins "• Parisian Brunch at [GEOGRAPHIC_DATA]"
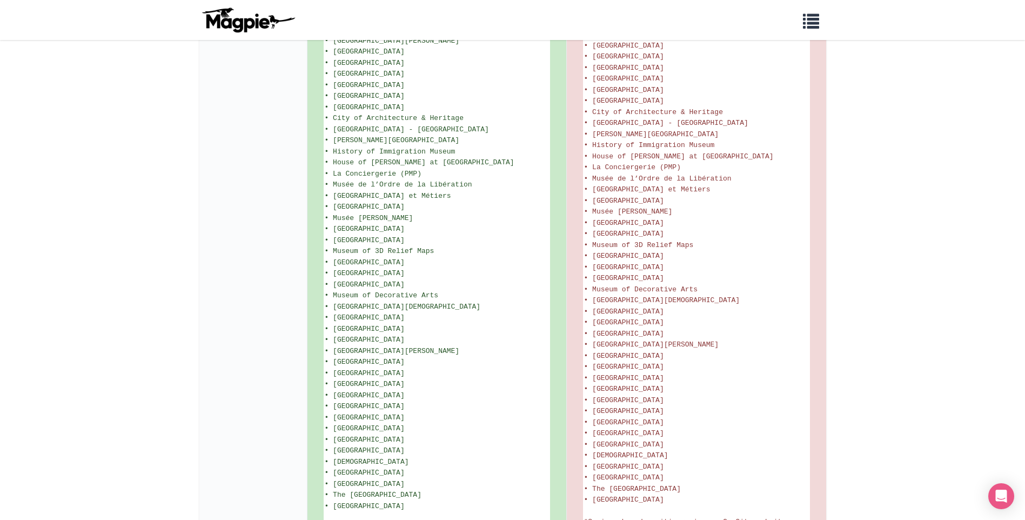
scroll to position [1344, 0]
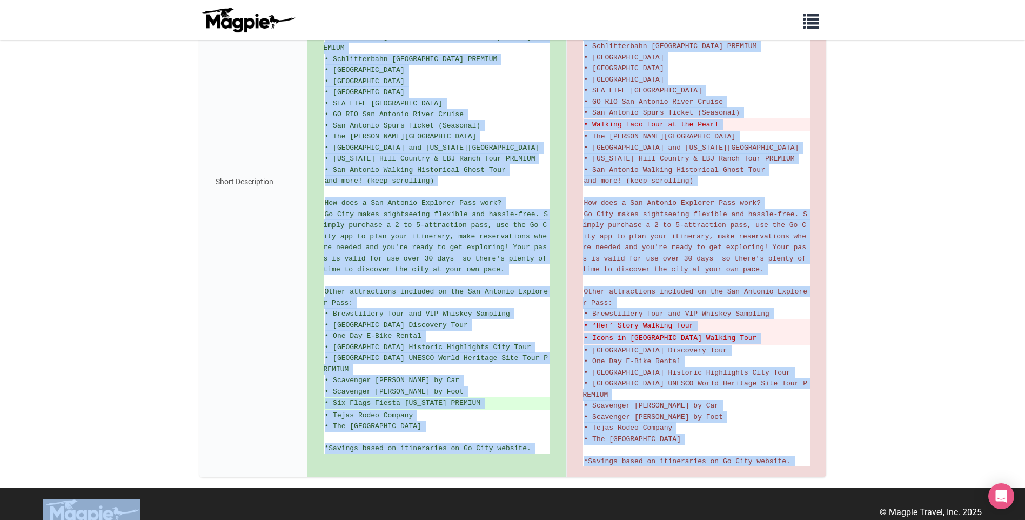
scroll to position [399, 0]
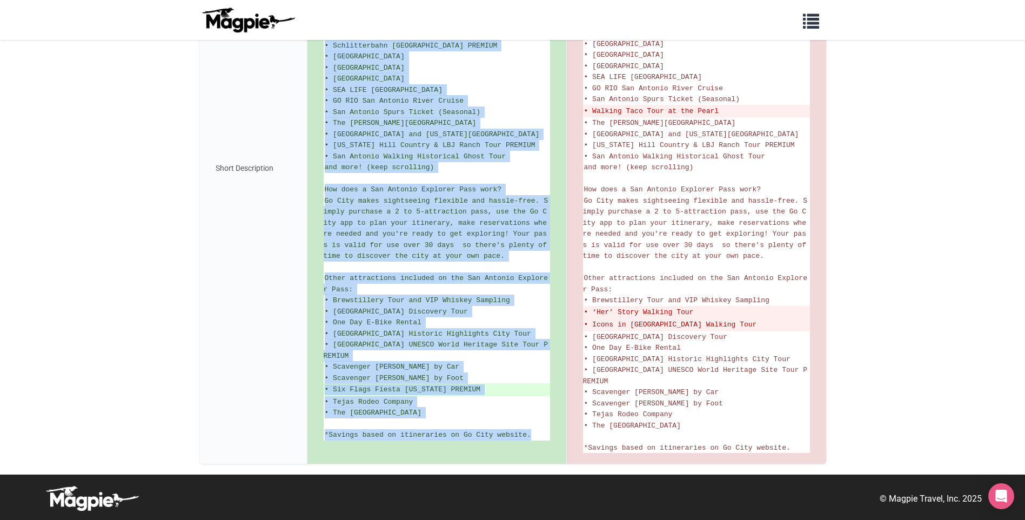
drag, startPoint x: 325, startPoint y: 288, endPoint x: 536, endPoint y: 446, distance: 263.7
click at [536, 446] on div "Save up to 50%* on admission to your choice of 2, 3, 4, or 5 top San Antonio at…" at bounding box center [436, 168] width 259 height 592
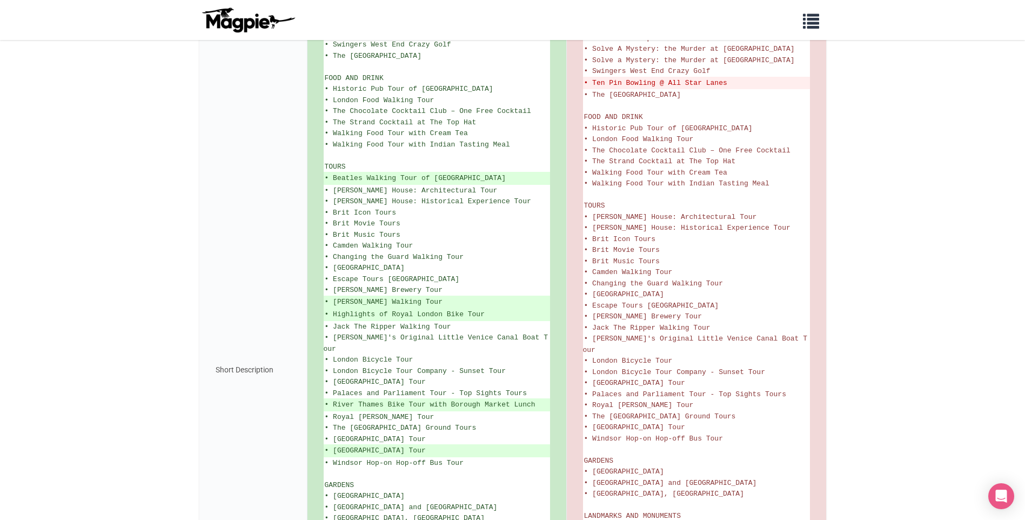
scroll to position [757, 0]
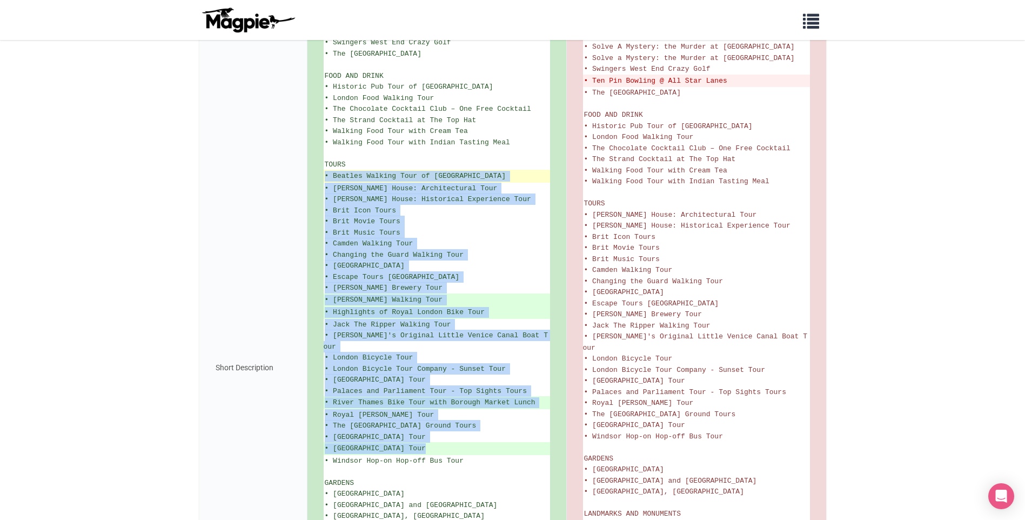
drag, startPoint x: 479, startPoint y: 409, endPoint x: 324, endPoint y: 128, distance: 320.8
click at [324, 128] on ul "See all that London has to offer with the London Pass® Plus and save up to 50%*…" at bounding box center [437, 367] width 226 height 1707
drag, startPoint x: 324, startPoint y: 128, endPoint x: 358, endPoint y: 160, distance: 46.6
copy ul "• Beatles Walking Tour of Marylebone & Abbey Road • Benjamin Franklin House: Ar…"
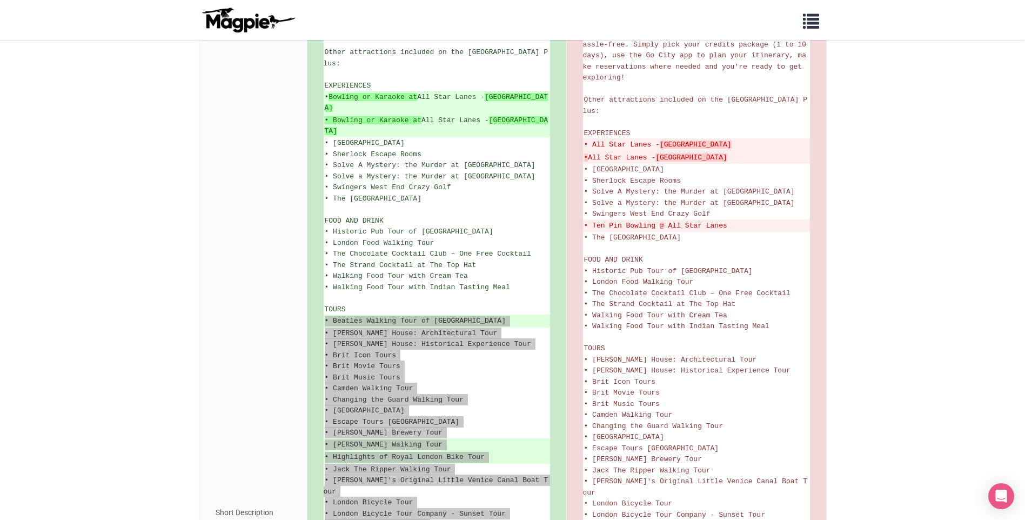
scroll to position [594, 0]
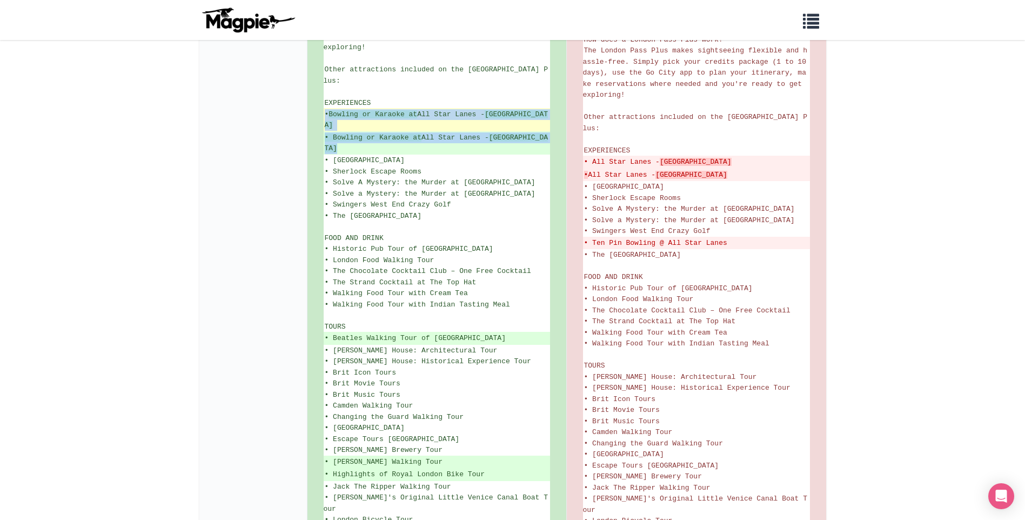
drag, startPoint x: 393, startPoint y: 119, endPoint x: 325, endPoint y: 96, distance: 71.9
click at [325, 96] on ul "See all that London has to offer with the London Pass® Plus and save up to 50%*…" at bounding box center [437, 529] width 226 height 1707
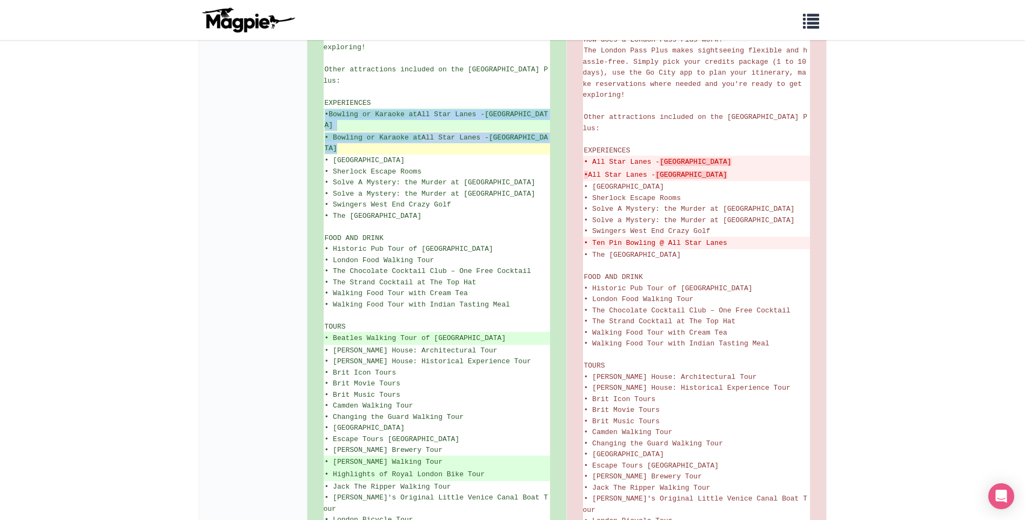
drag, startPoint x: 325, startPoint y: 96, endPoint x: 354, endPoint y: 102, distance: 29.7
copy ul "• Bowling or Karaoke at All Star Lanes - Brick Lane • Bowling or Karaoke at All…"
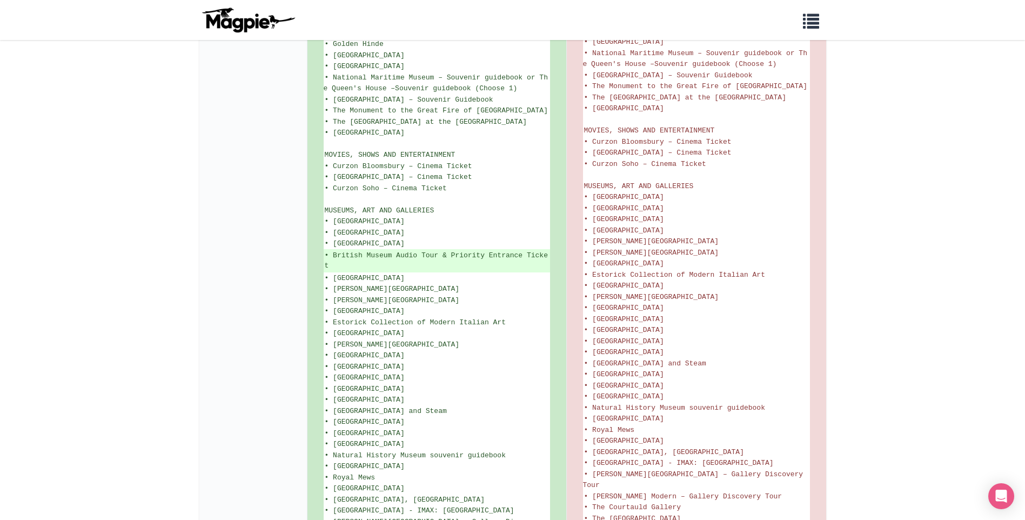
scroll to position [1243, 0]
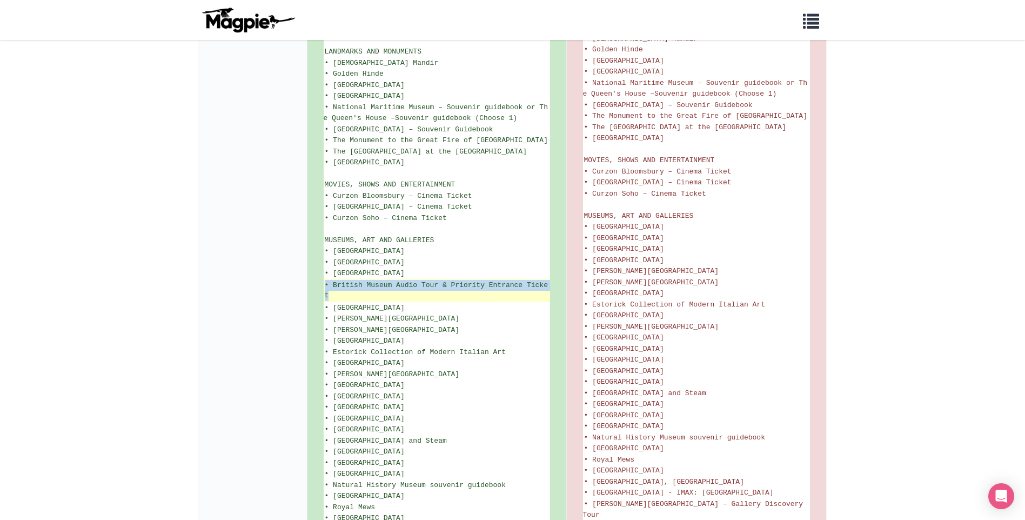
drag, startPoint x: 400, startPoint y: 264, endPoint x: 325, endPoint y: 244, distance: 77.4
drag, startPoint x: 325, startPoint y: 244, endPoint x: 338, endPoint y: 244, distance: 12.4
copy ul "• British Museum Audio Tour & Priority Entrance Ticket"
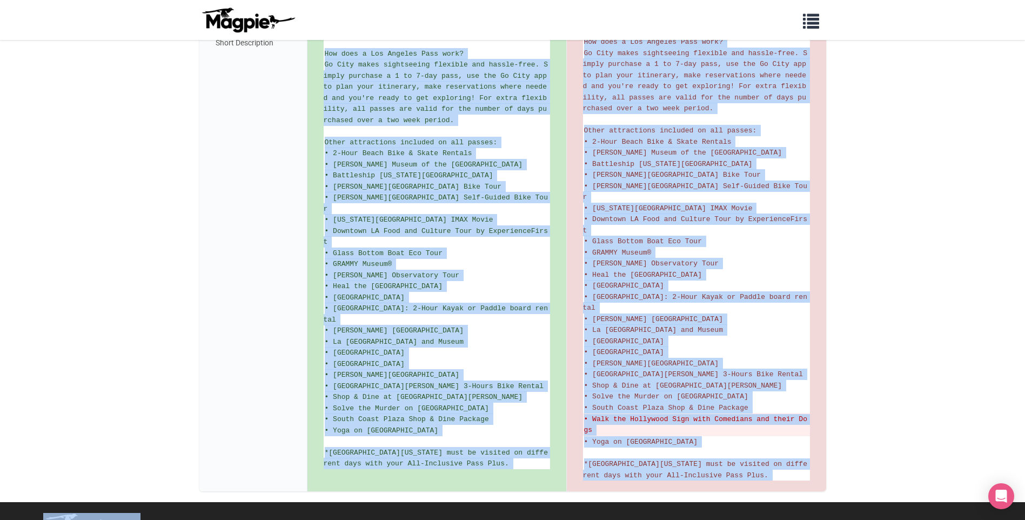
scroll to position [705, 0]
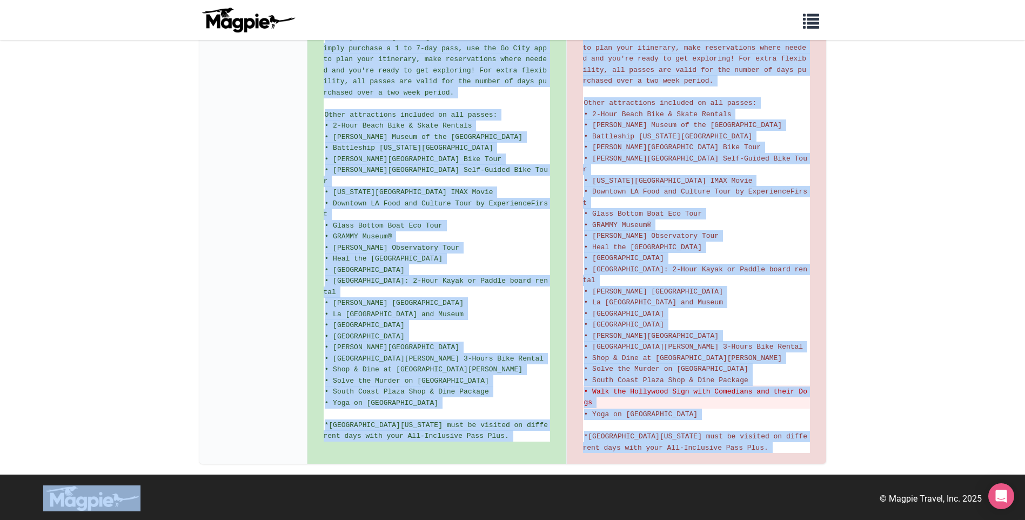
drag, startPoint x: 325, startPoint y: 286, endPoint x: 531, endPoint y: 449, distance: 262.4
click at [531, 449] on div "Dive into the wonders of marine life at [GEOGRAPHIC_DATA], hike up to the Holly…" at bounding box center [436, 15] width 259 height 898
copy ul "Lore ipsu dol sitamet co adipis elit se Doeiusmo te inc Utlabor, etdo ma al eni…"
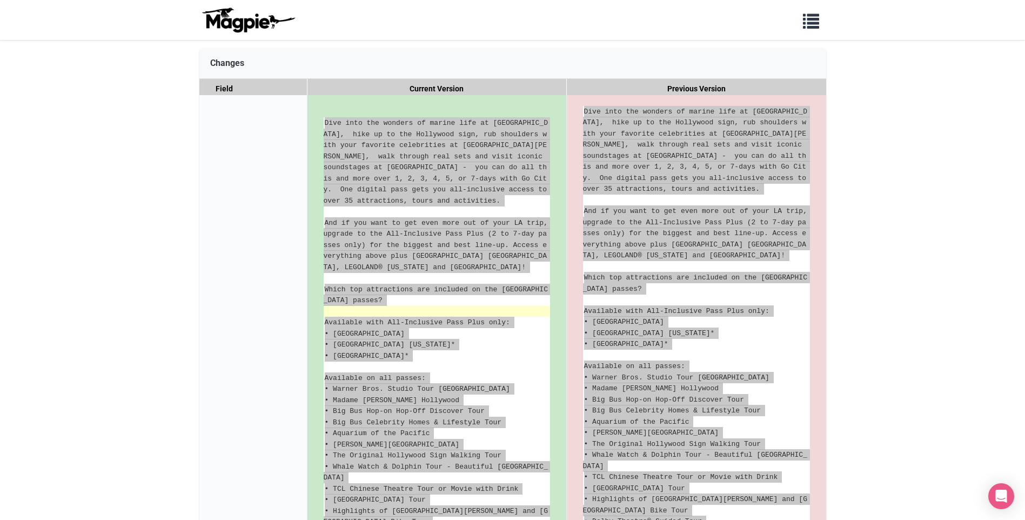
scroll to position [219, 0]
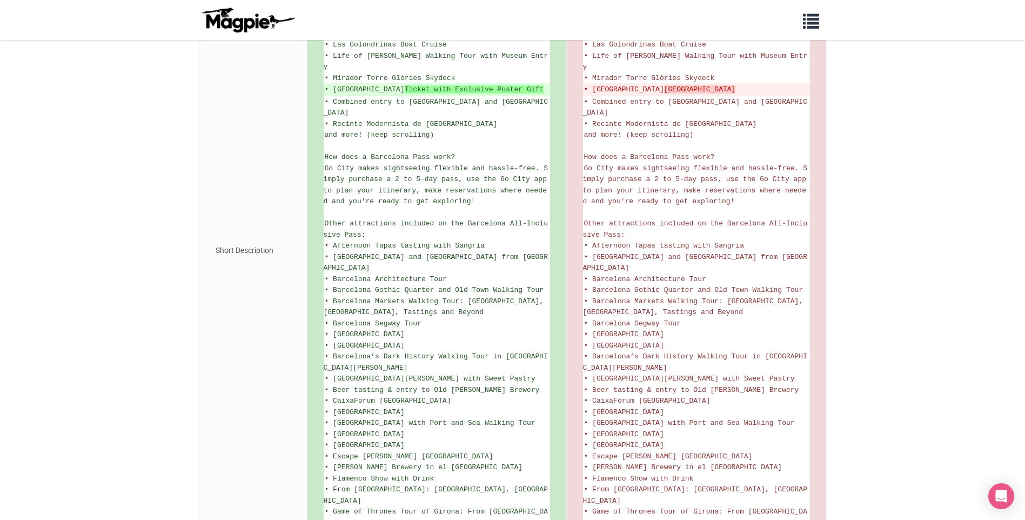
scroll to position [694, 0]
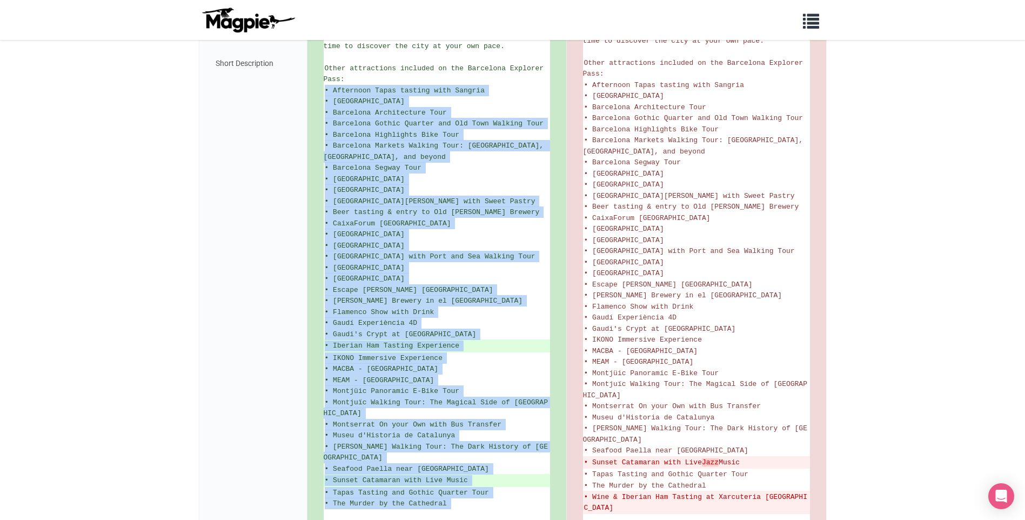
scroll to position [731, 0]
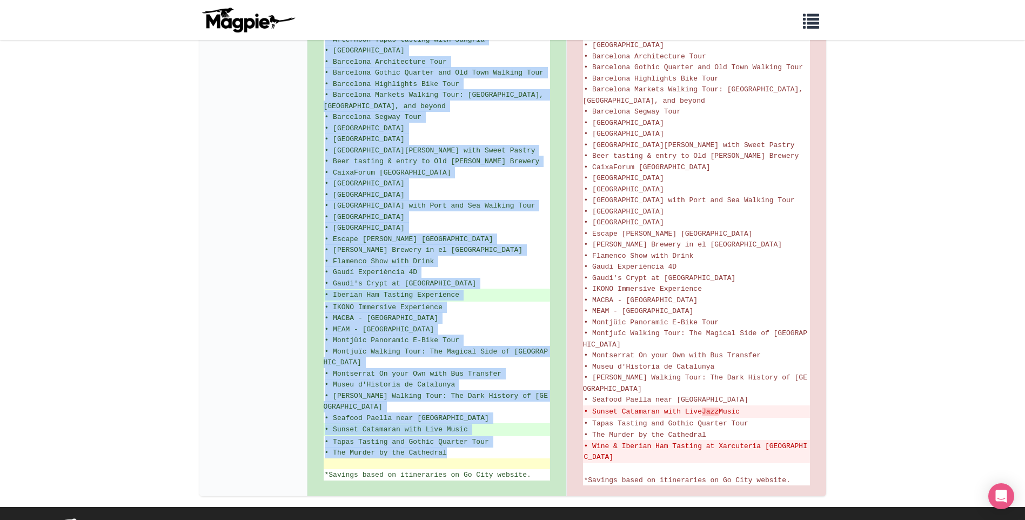
drag, startPoint x: 325, startPoint y: 228, endPoint x: 516, endPoint y: 436, distance: 282.6
click at [516, 436] on ul "Visit 2, 3, 4, 5, 6, or 7 top attractions of your choice and save up to 50%* co…" at bounding box center [437, 12] width 226 height 935
copy ul "• Afternoon Tapas tasting with Sangria • Banksy Museum Barcelona • Barcelona Ar…"
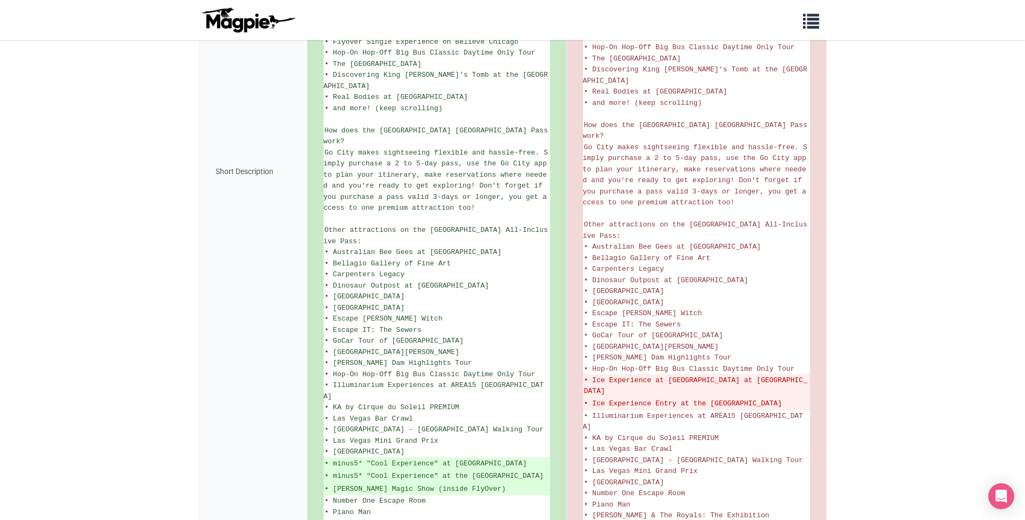
scroll to position [741, 0]
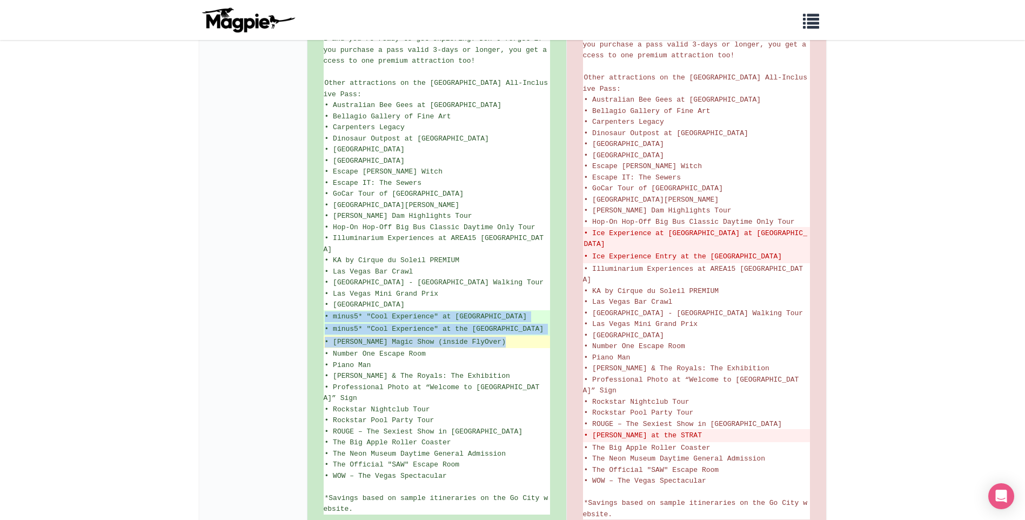
drag, startPoint x: 326, startPoint y: 255, endPoint x: 513, endPoint y: 292, distance: 190.7
click at [513, 292] on ul "Enjoy entry to 45+ top [GEOGRAPHIC_DATA] attractions all on one digital pass an…" at bounding box center [437, 25] width 226 height 980
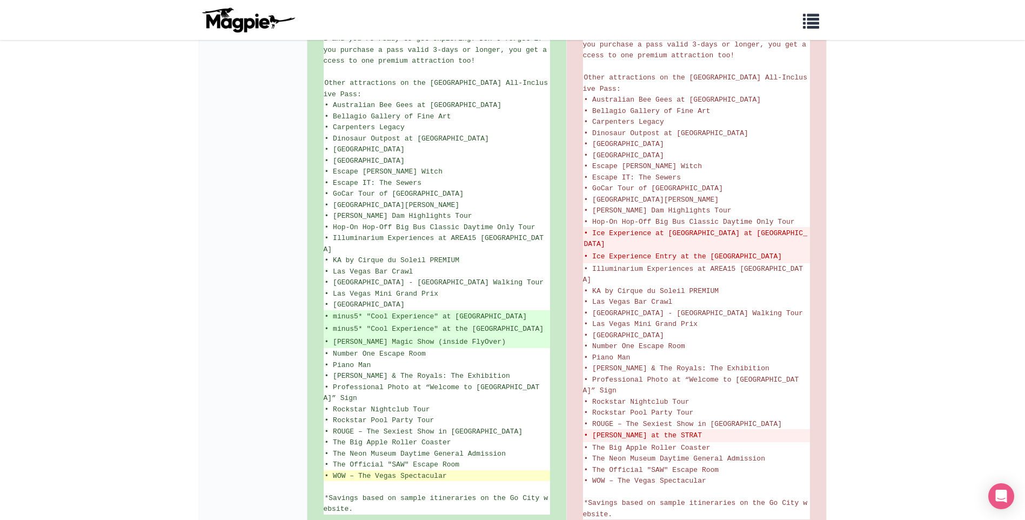
click at [454, 470] on li "• WOW – The Vegas Spectacular" at bounding box center [437, 475] width 226 height 11
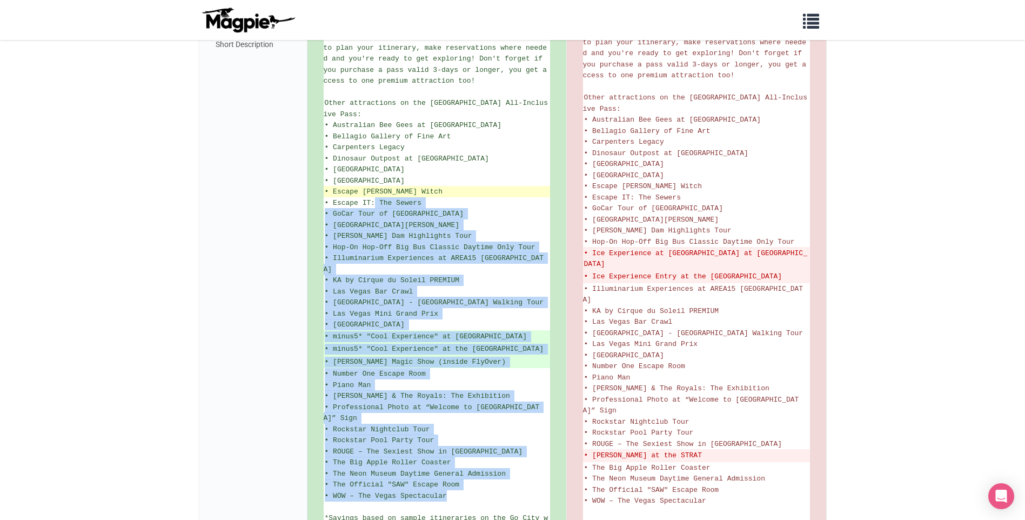
scroll to position [525, 0]
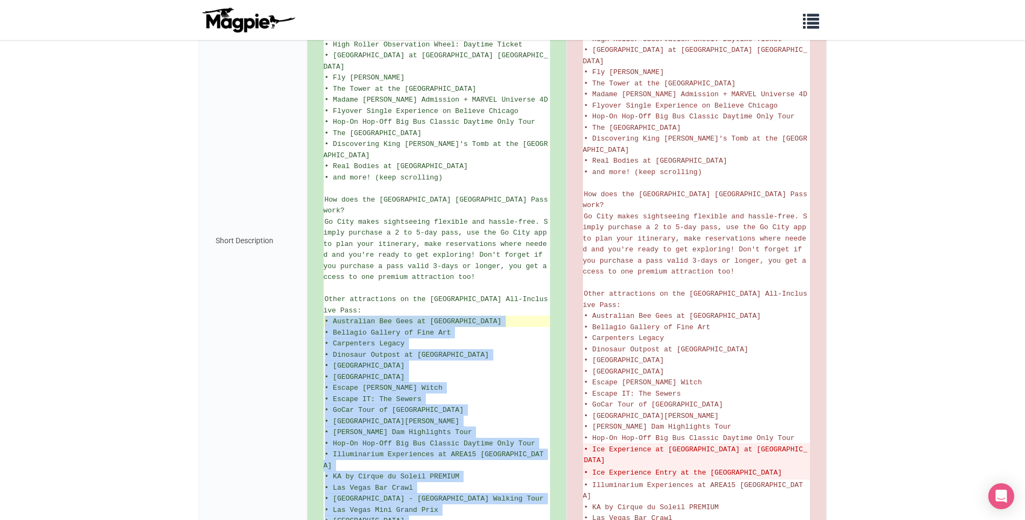
drag, startPoint x: 447, startPoint y: 423, endPoint x: 326, endPoint y: 273, distance: 192.5
click at [326, 273] on ul "Enjoy entry to 45+ top Las Vegas attractions all on one digital pass and save u…" at bounding box center [437, 241] width 226 height 980
drag, startPoint x: 326, startPoint y: 273, endPoint x: 351, endPoint y: 293, distance: 32.0
copy ul "• Australian Bee Gees at Excalibur • Bellagio Gallery of Fine Art • Carpenters …"
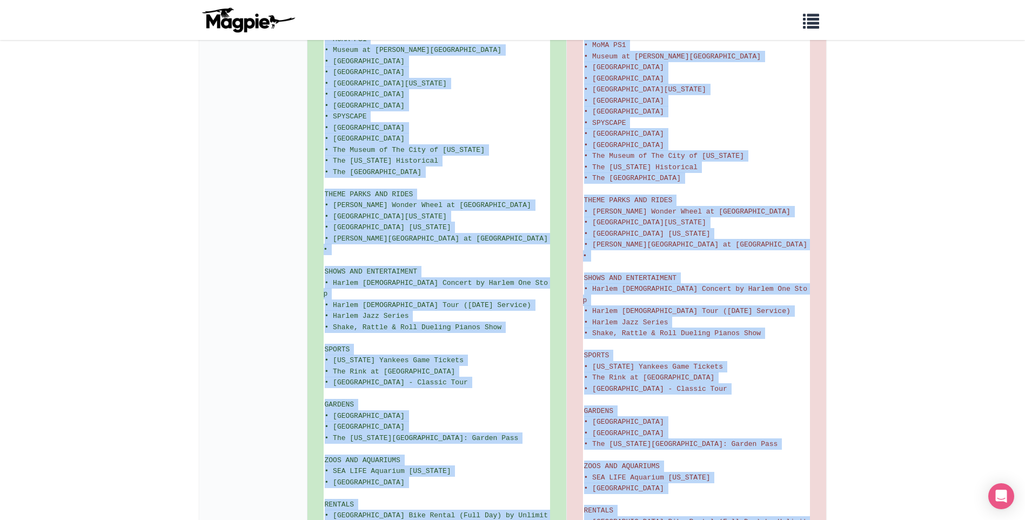
scroll to position [1625, 0]
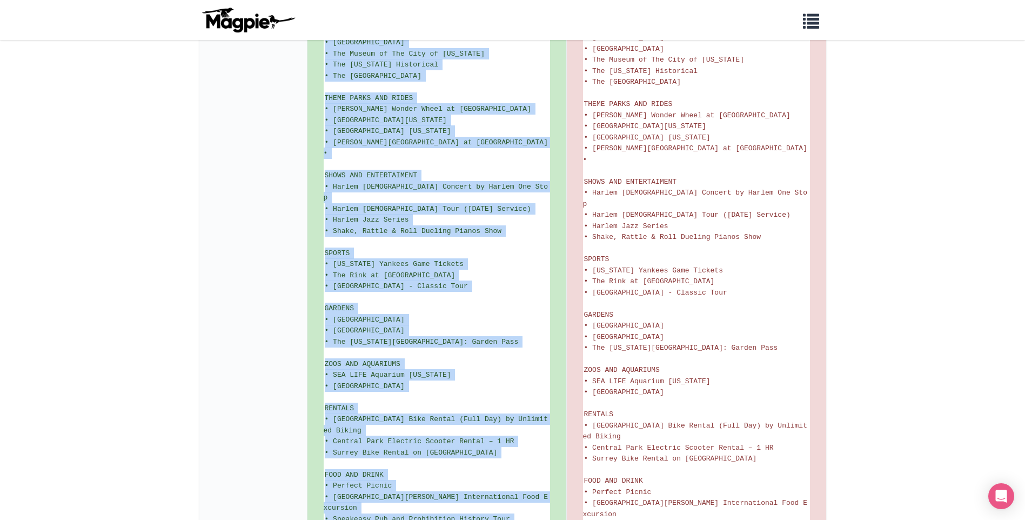
drag, startPoint x: 325, startPoint y: 230, endPoint x: 537, endPoint y: 447, distance: 303.8
drag, startPoint x: 537, startPoint y: 447, endPoint x: 455, endPoint y: 385, distance: 103.0
copy ul "Visit 100+ attractions with a single digital pass and save up to 50%* on all yo…"
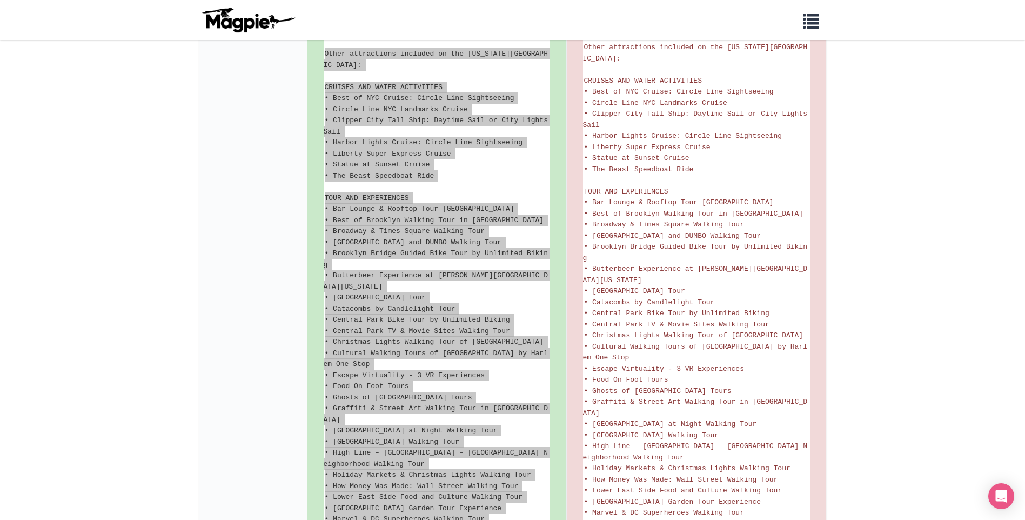
scroll to position [544, 0]
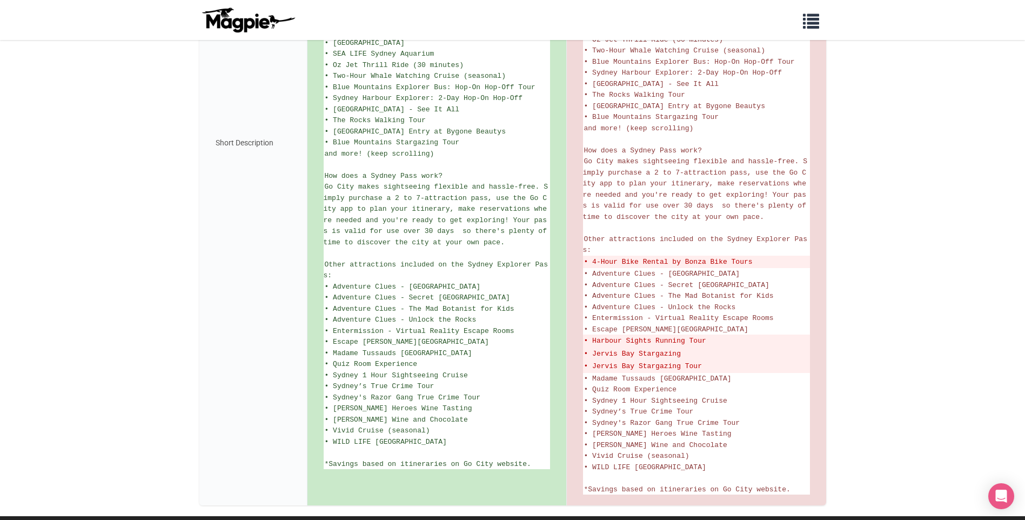
scroll to position [486, 0]
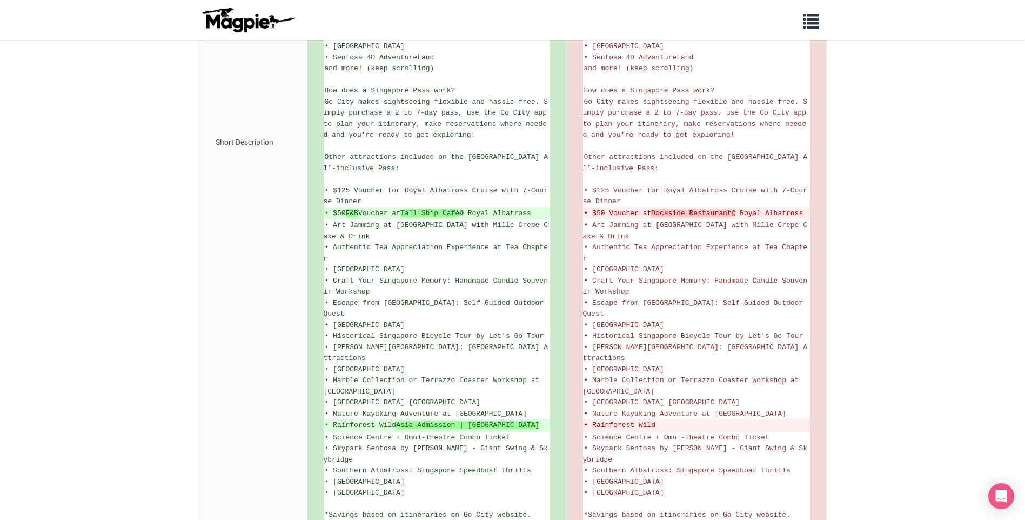
scroll to position [552, 0]
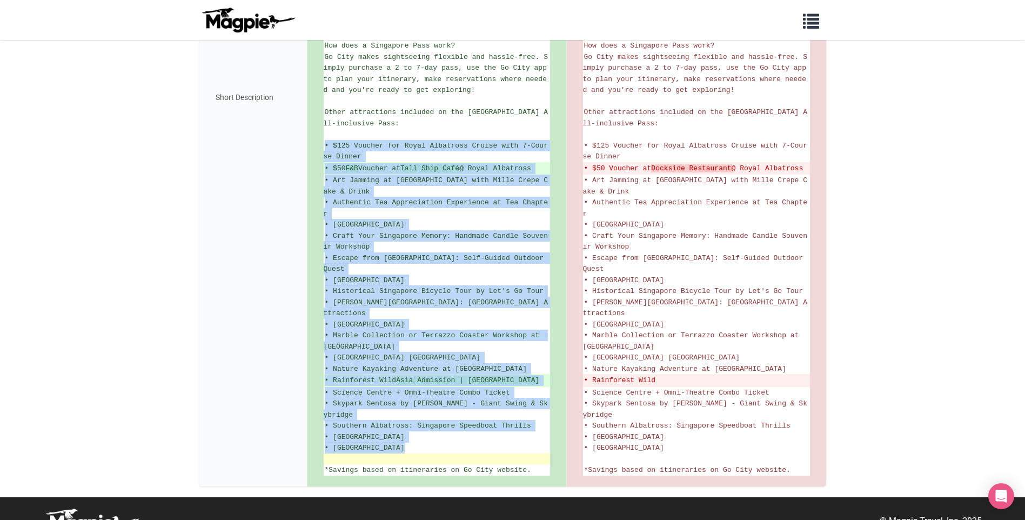
drag, startPoint x: 325, startPoint y: 124, endPoint x: 472, endPoint y: 436, distance: 345.4
click at [472, 436] on ul "Discover over 40 top Singapore attractions and save up to 50%* with Go City's d…" at bounding box center [437, 97] width 226 height 757
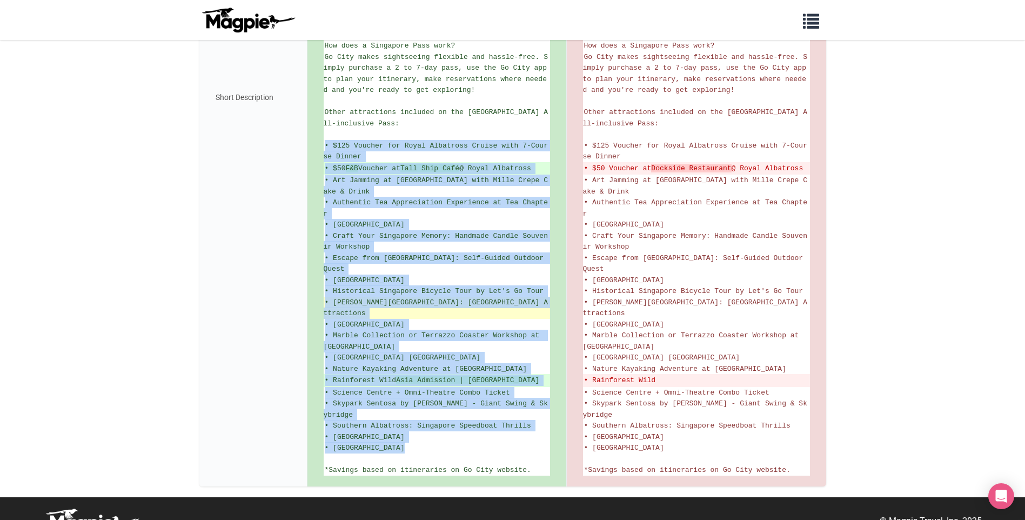
drag, startPoint x: 472, startPoint y: 436, endPoint x: 392, endPoint y: 280, distance: 175.5
copy ul "• $125 Voucher for Royal Albatross Cruise with 7-Course Dinner • $50 F&B Vouche…"
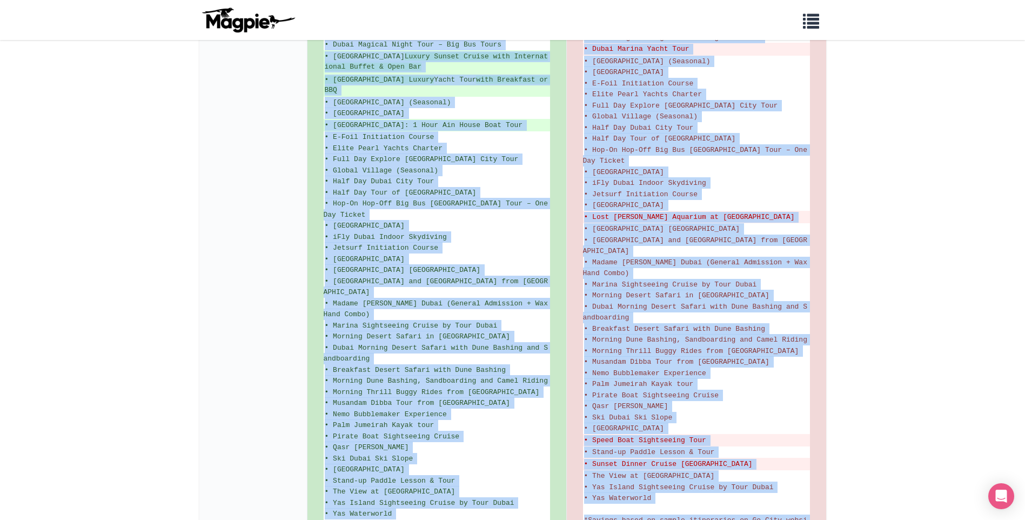
scroll to position [931, 0]
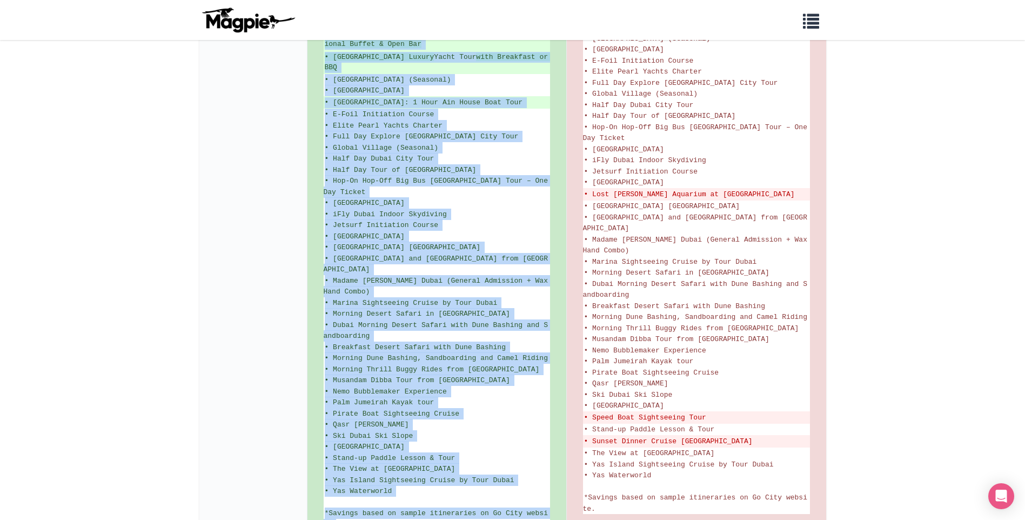
drag, startPoint x: 326, startPoint y: 277, endPoint x: 517, endPoint y: 456, distance: 261.5
copy ul "See more and spend less with an Explorer Pass and save up to 50%* off admission…"
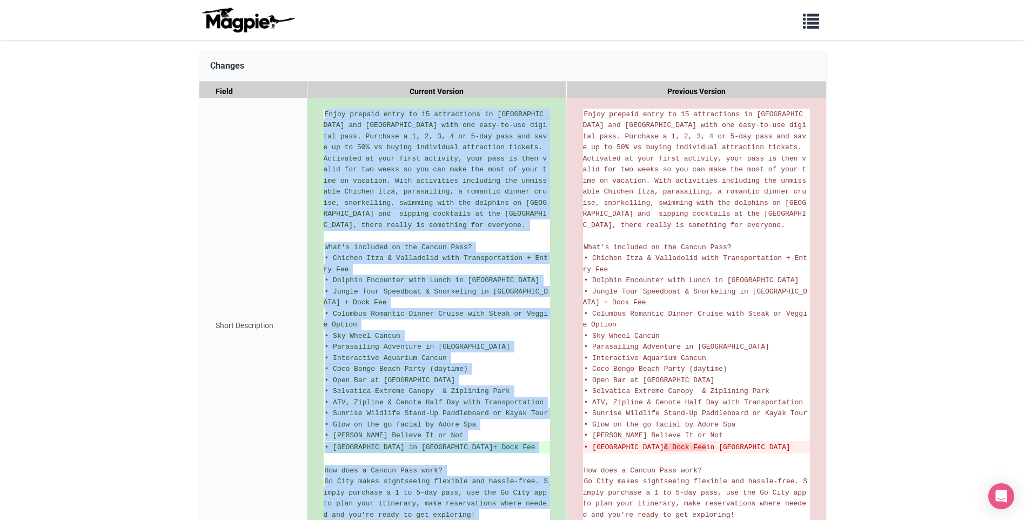
scroll to position [262, 0]
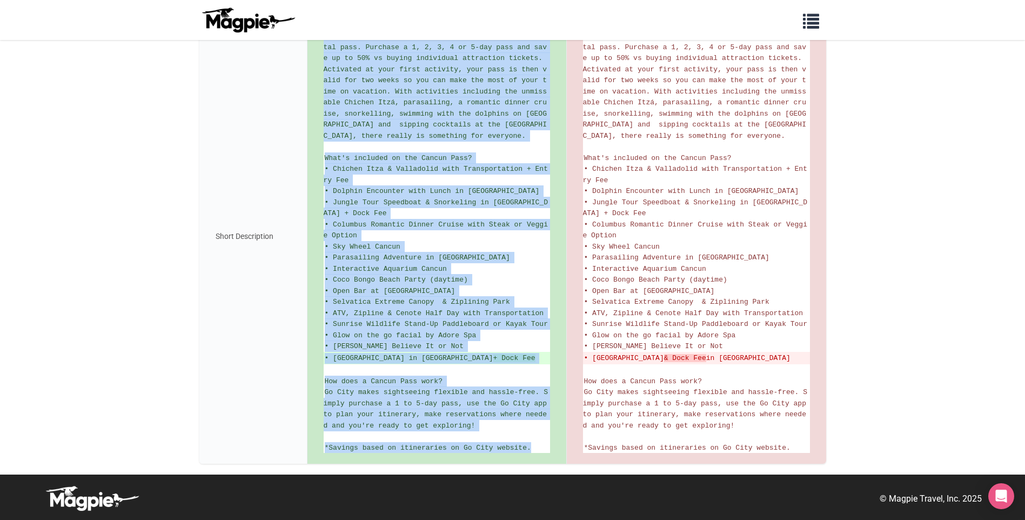
drag, startPoint x: 325, startPoint y: 115, endPoint x: 543, endPoint y: 456, distance: 405.1
click at [543, 456] on div "Enjoy prepaid entry to 15 attractions in [GEOGRAPHIC_DATA] and [GEOGRAPHIC_DATA…" at bounding box center [436, 237] width 259 height 456
copy ul "Enjoy prepaid entry to 15 attractions in Cancun and Riviera Maya with one easy-…"
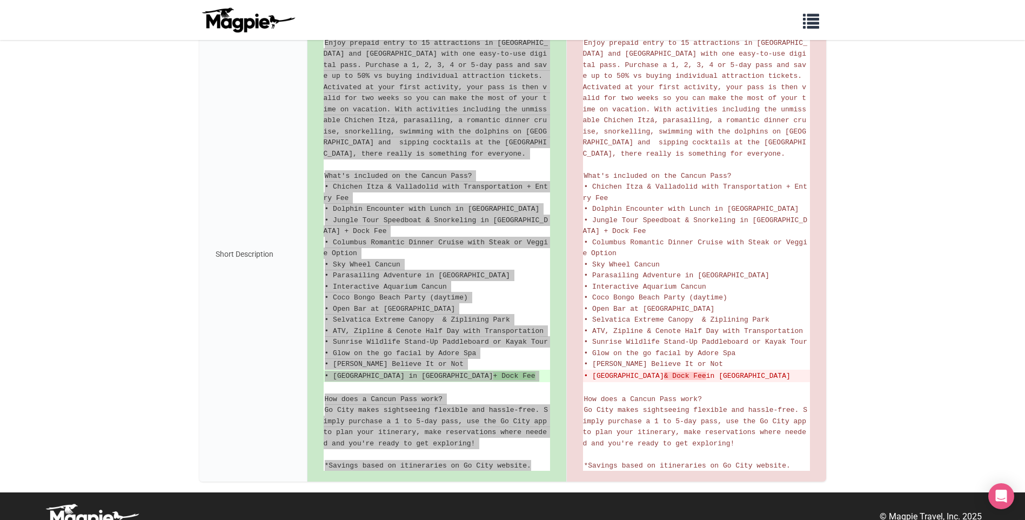
scroll to position [208, 0]
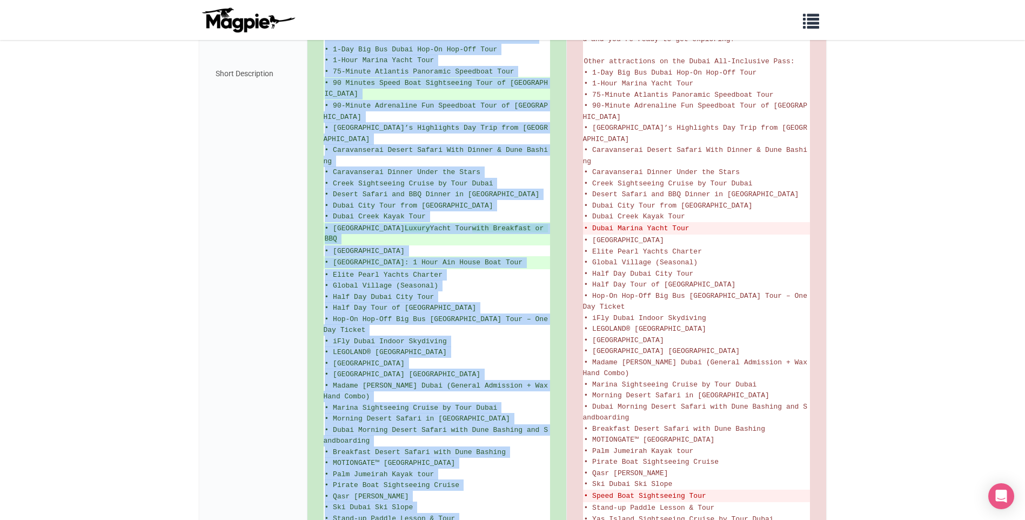
scroll to position [741, 0]
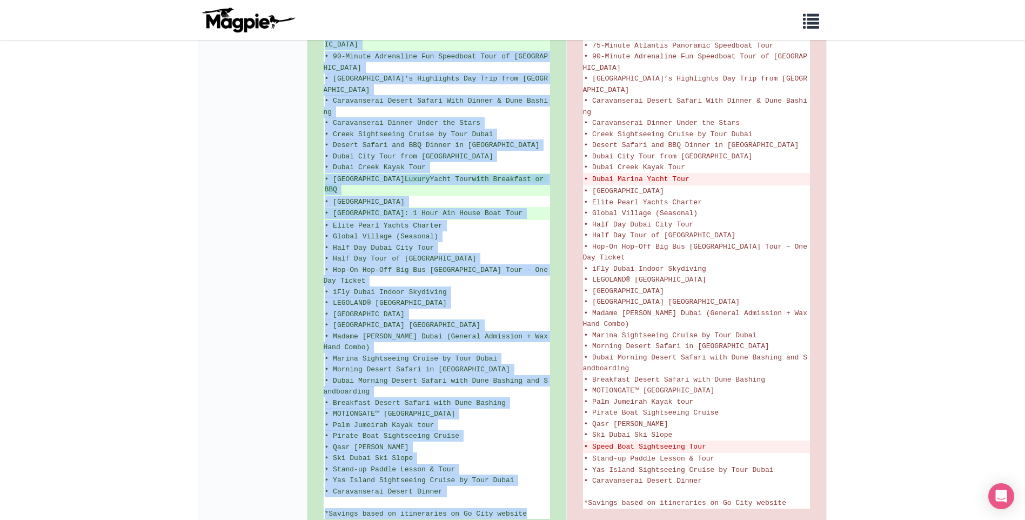
drag, startPoint x: 325, startPoint y: 276, endPoint x: 548, endPoint y: 455, distance: 286.4
click at [548, 455] on div "Experience the very best of Dubai and Abu Dhabi with Go City's All-Inclusive Pa…" at bounding box center [436, 24] width 259 height 1012
copy ul "Experience the very best of Dubai and Abu Dhabi with Go City's All-Inclusive Pa…"
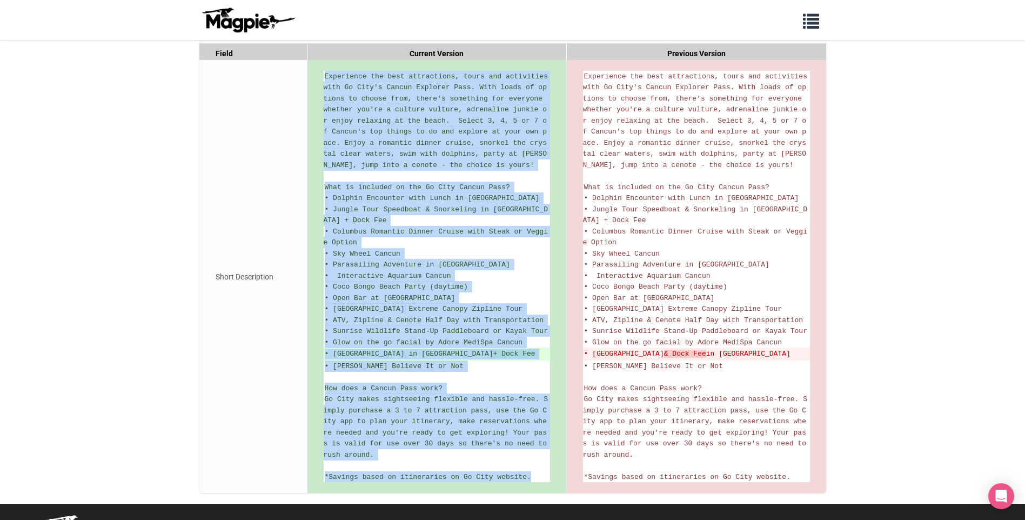
scroll to position [210, 0]
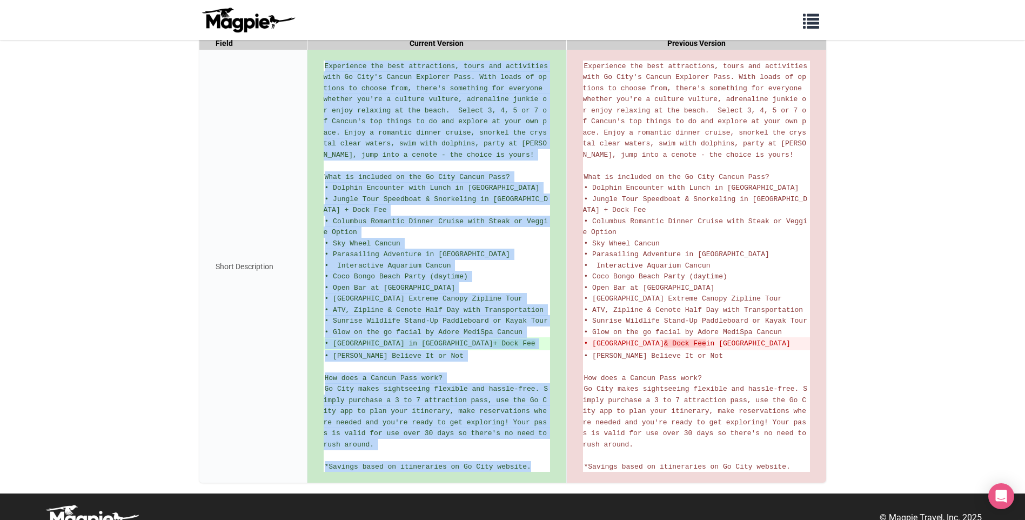
drag, startPoint x: 324, startPoint y: 88, endPoint x: 538, endPoint y: 489, distance: 453.8
click at [538, 483] on div "Experience the best attractions, tours and activities with Go City's Cancun Exp…" at bounding box center [436, 266] width 259 height 433
copy ul "Loremipsum dol sita consectetur, adipi eli seddoeiusm temp In Utla'e Dolore Mag…"
